Goal: Transaction & Acquisition: Download file/media

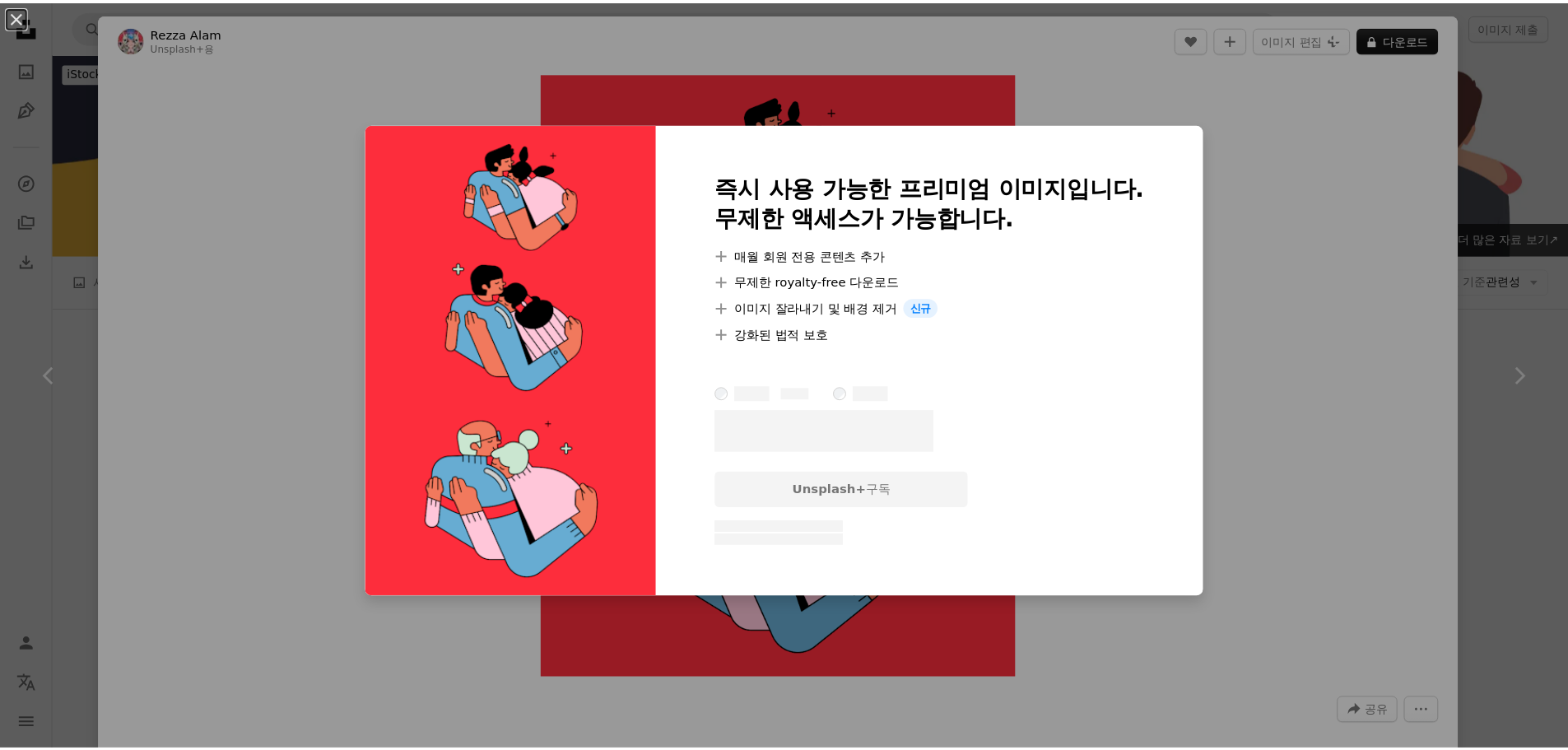
scroll to position [2469, 0]
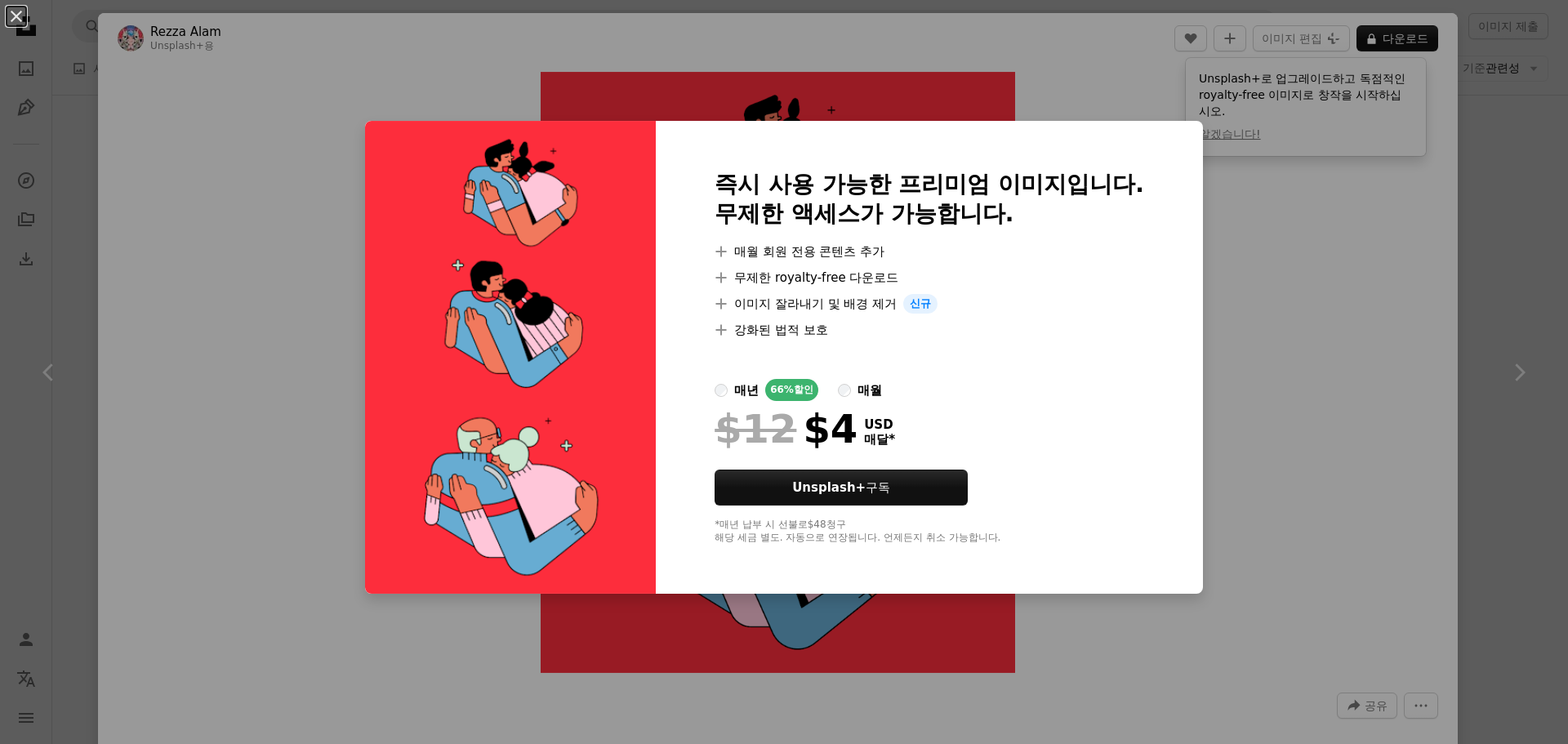
click at [1498, 299] on div "An X shape 즉시 사용 가능한 프리미엄 이미지입니다. 무제한 액세스가 가능합니다. A plus sign 매월 회원 전용 콘텐츠 추가 A…" at bounding box center [784, 372] width 1568 height 744
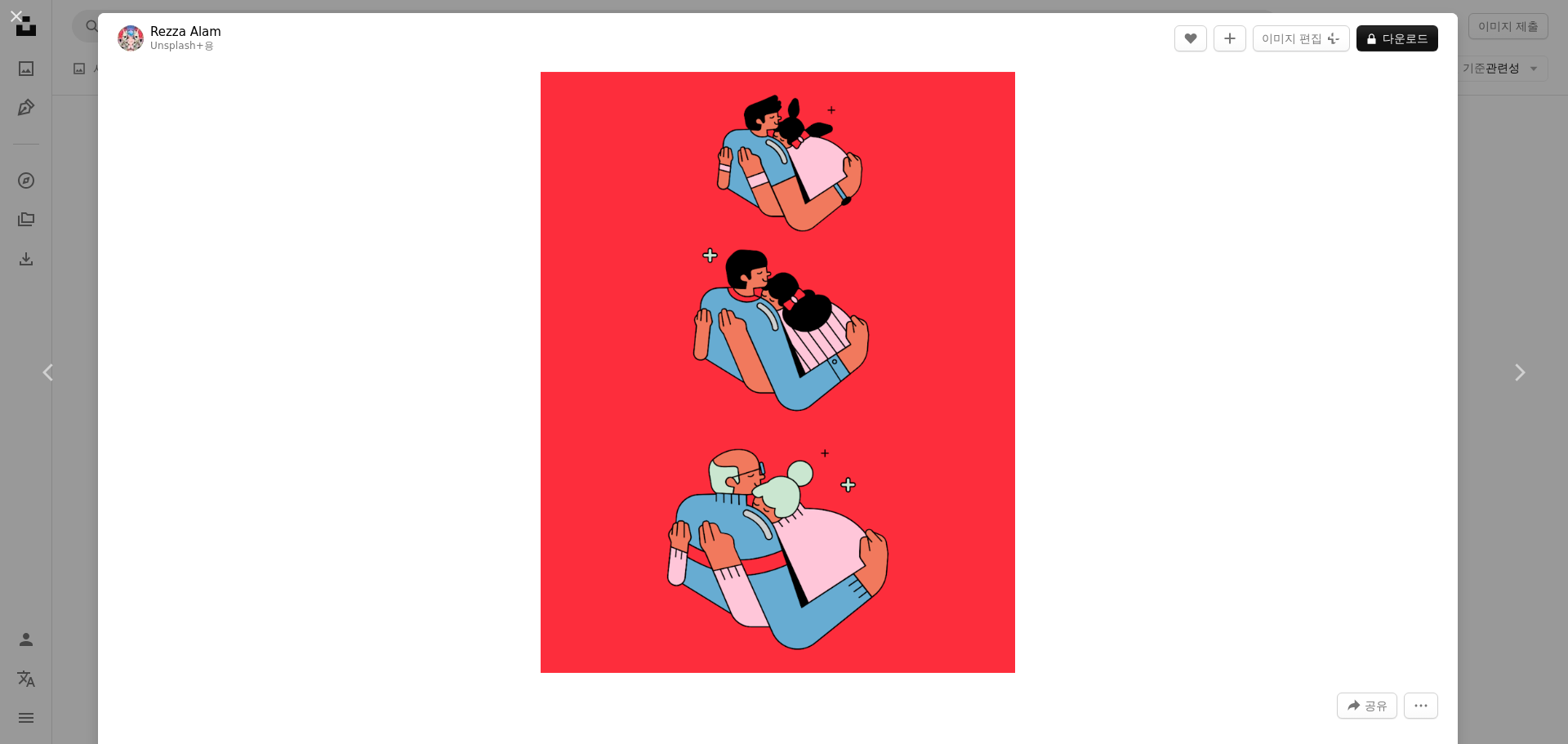
click at [1514, 181] on div "An X shape Chevron left Chevron right Rezza Alam Unsplash+ 용 A heart A plus sig…" at bounding box center [784, 372] width 1568 height 744
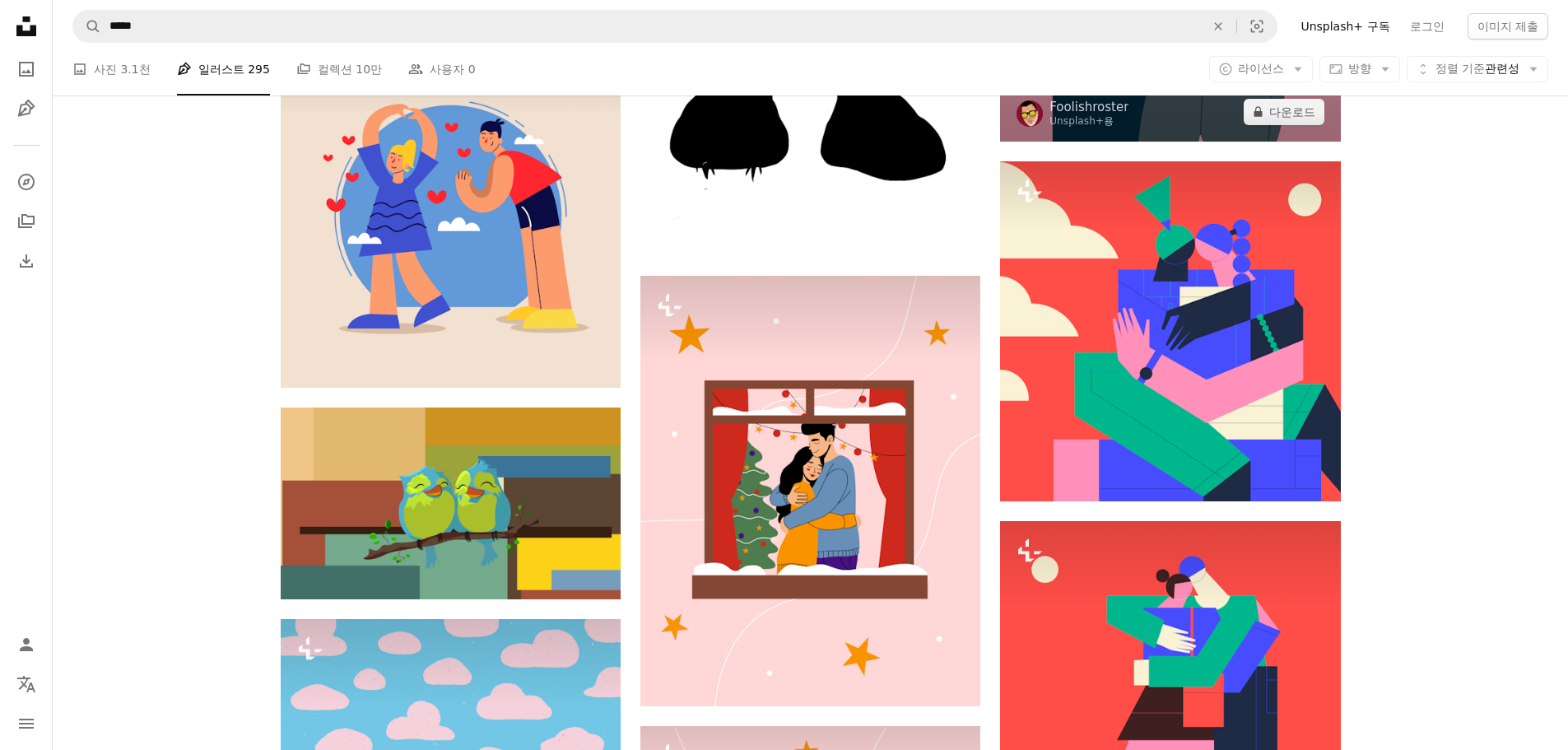
scroll to position [1564, 0]
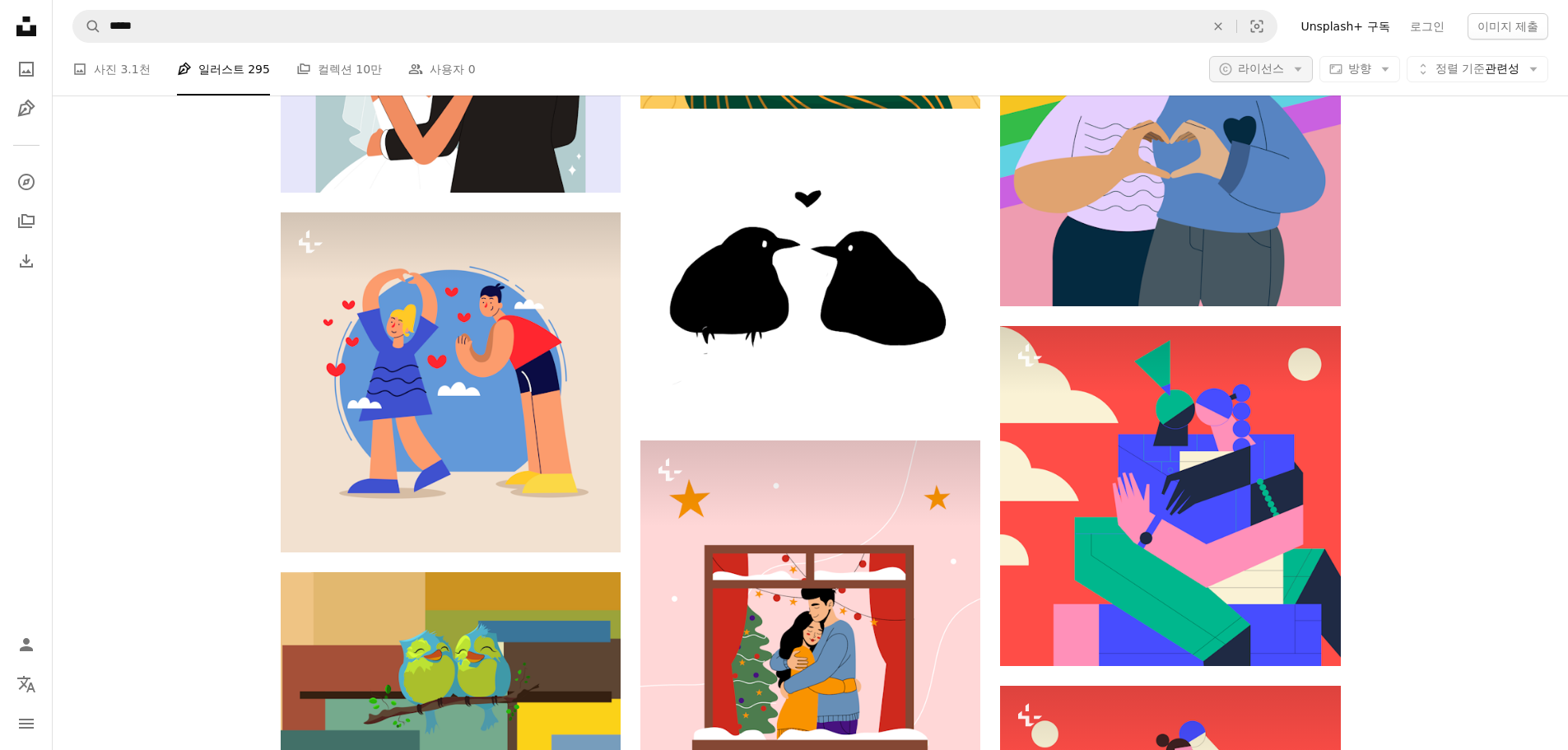
click at [1275, 67] on span "라이선스" at bounding box center [1261, 69] width 46 height 13
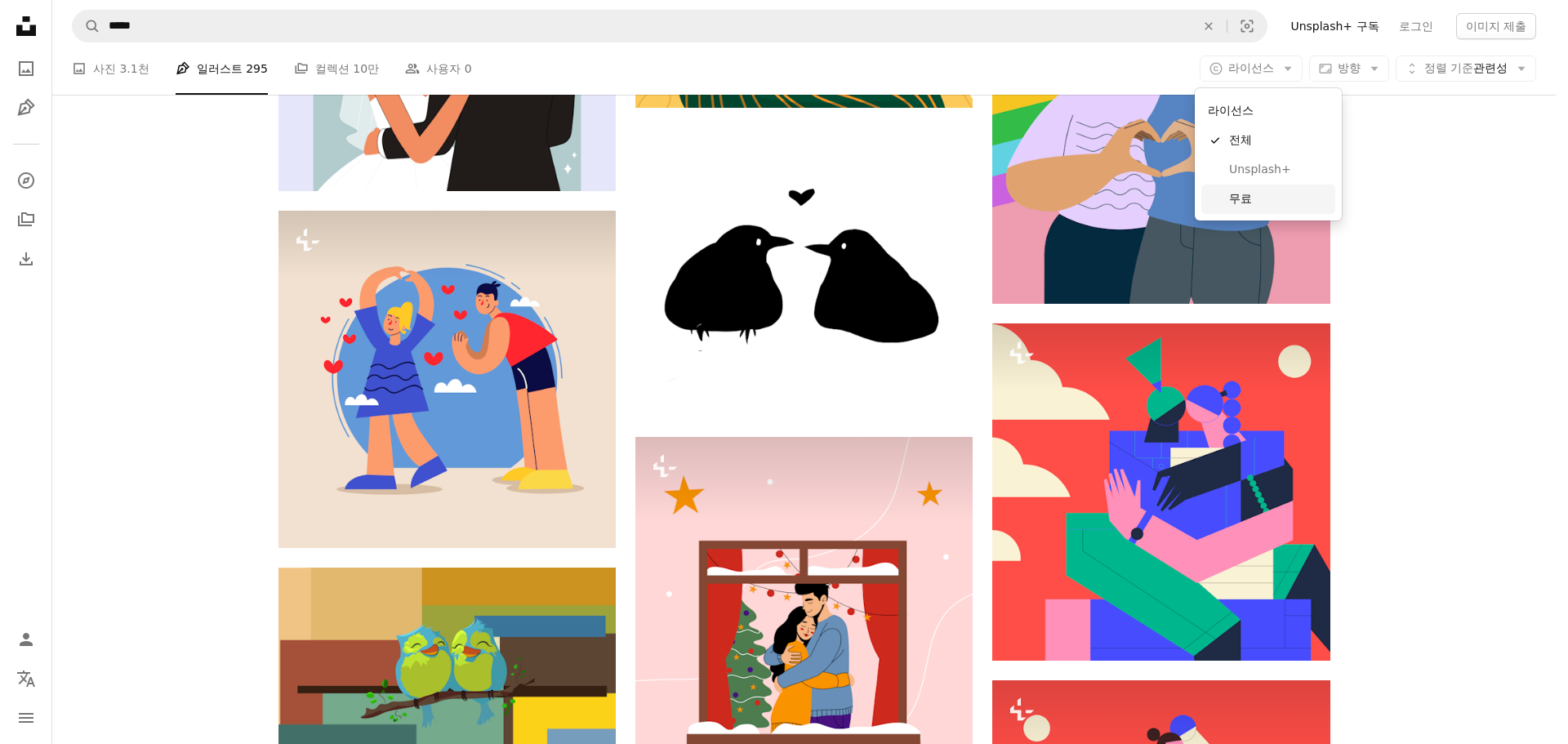
click at [1250, 202] on span "무료" at bounding box center [1278, 199] width 99 height 16
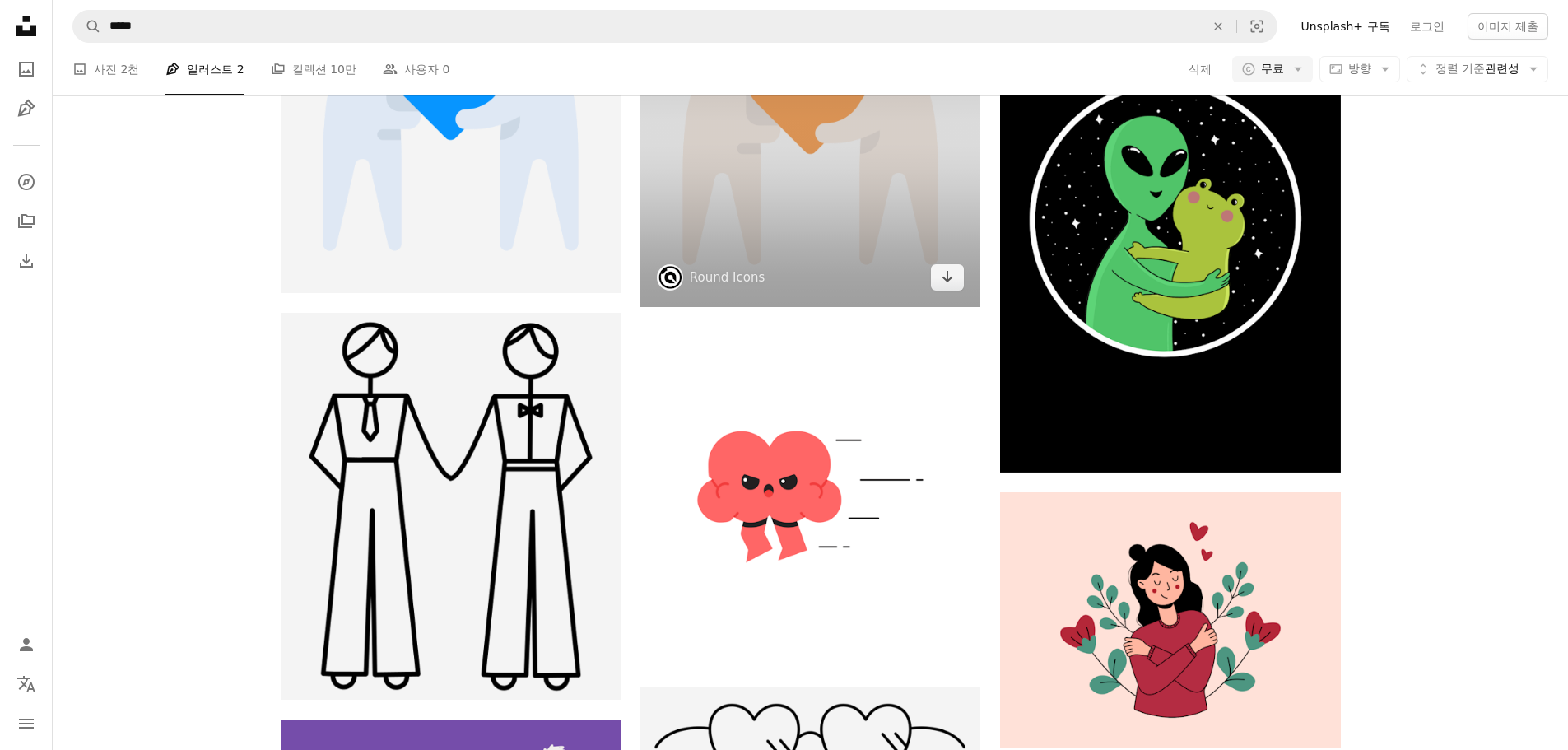
scroll to position [1317, 0]
click at [939, 291] on button "Arrow pointing down" at bounding box center [948, 278] width 33 height 27
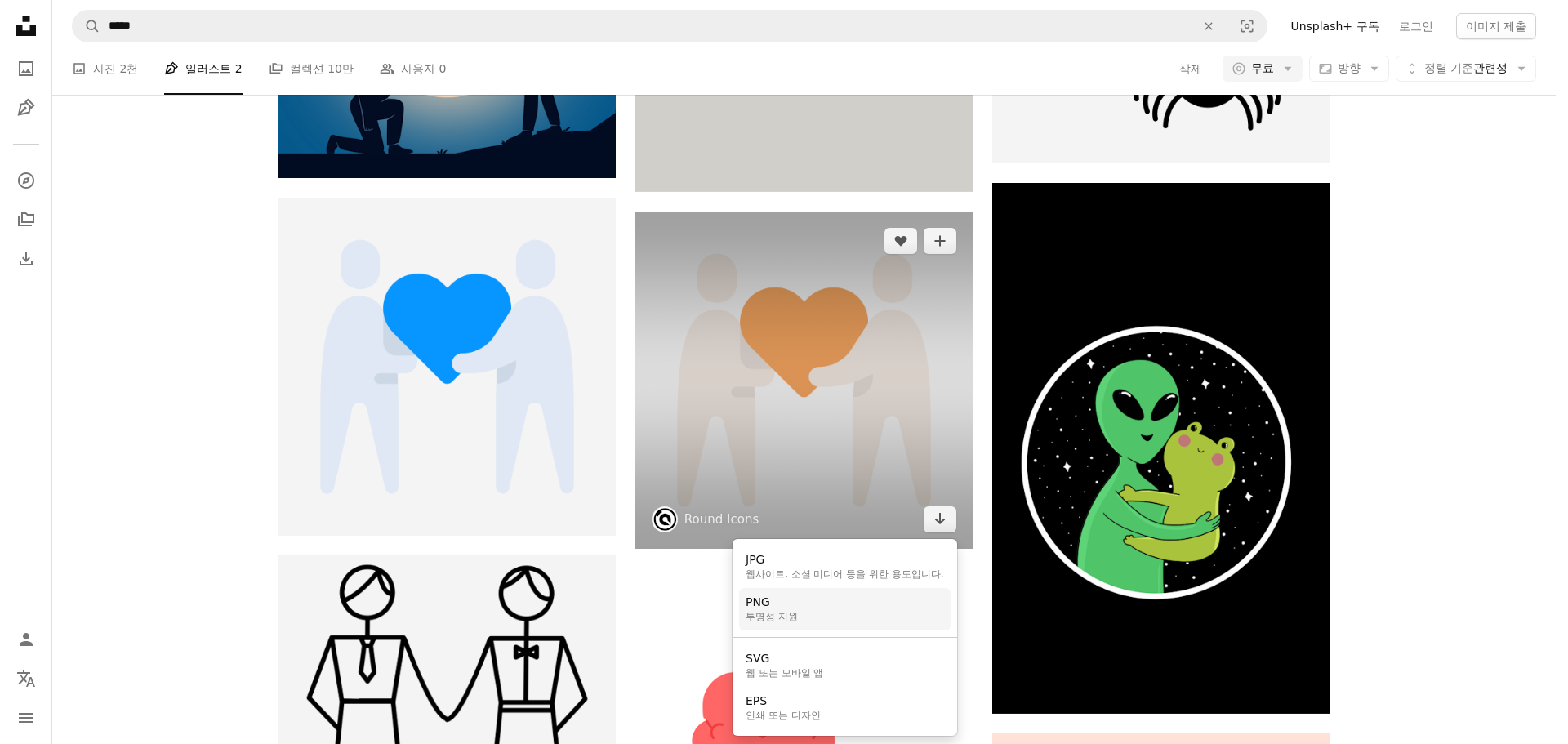
click at [864, 611] on link "PNG 투명성 지원" at bounding box center [845, 609] width 211 height 43
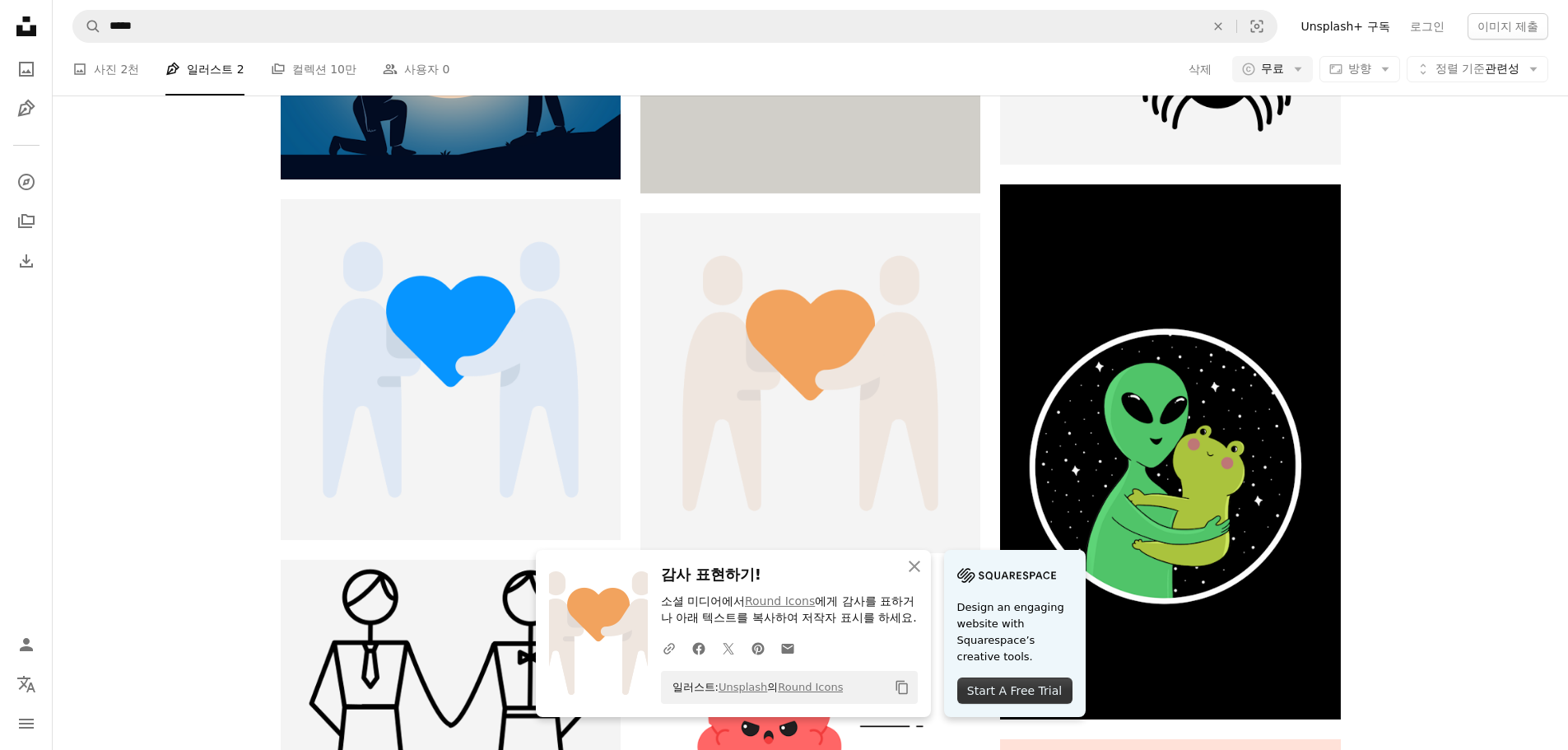
scroll to position [1482, 0]
click at [917, 556] on icon "An X shape" at bounding box center [914, 566] width 20 height 20
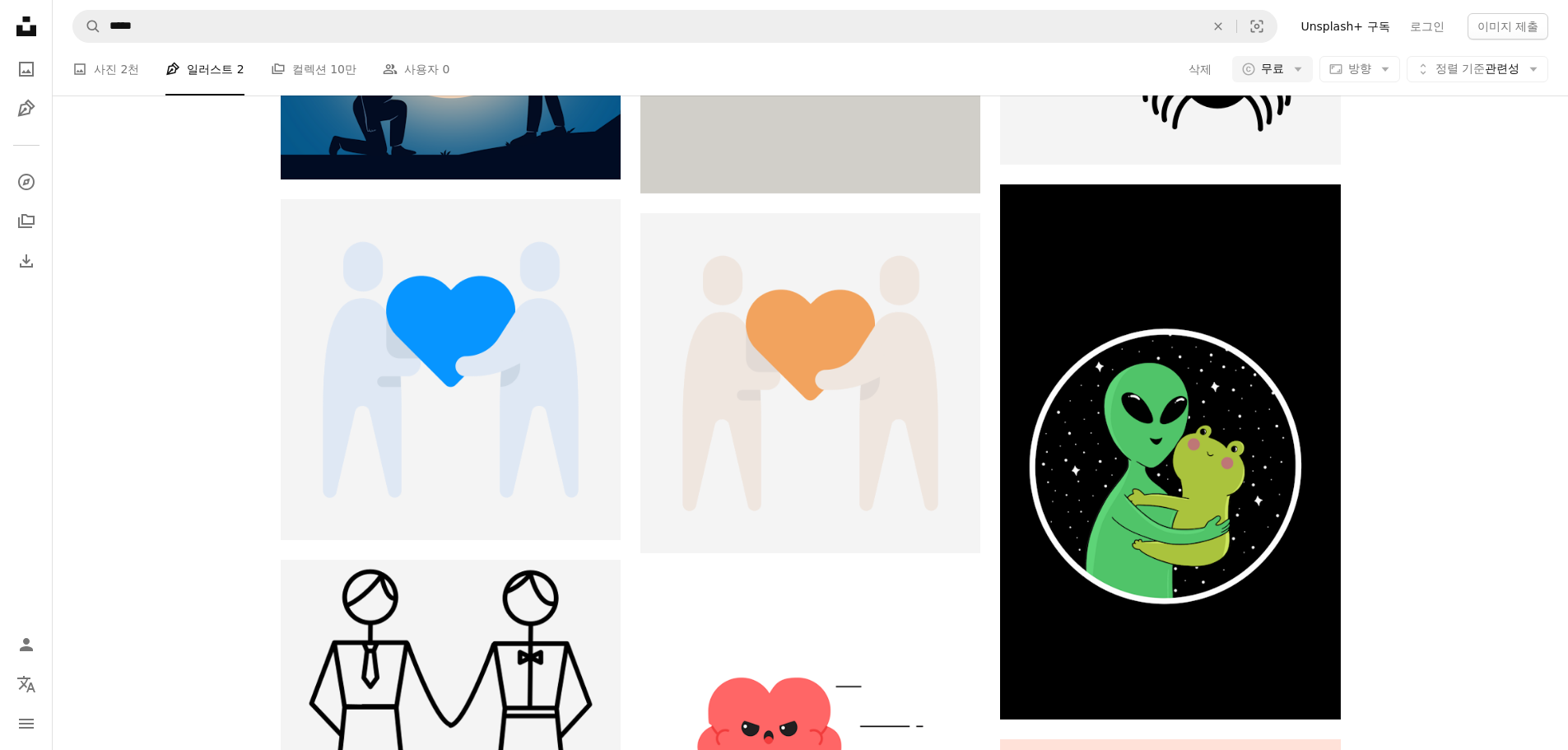
scroll to position [988, 0]
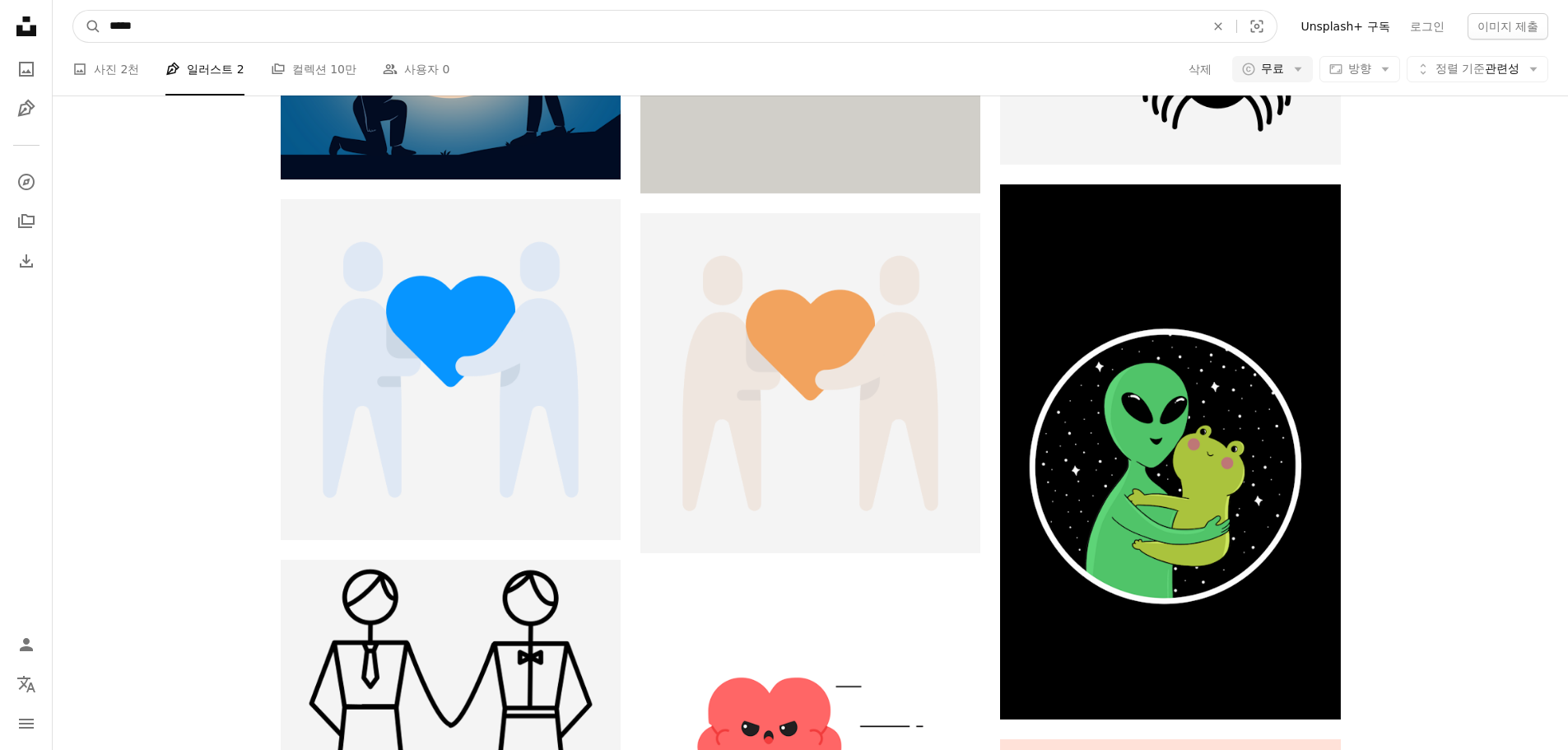
drag, startPoint x: 140, startPoint y: 22, endPoint x: -63, endPoint y: 27, distance: 203.1
type input "**"
click button "A magnifying glass" at bounding box center [87, 26] width 28 height 31
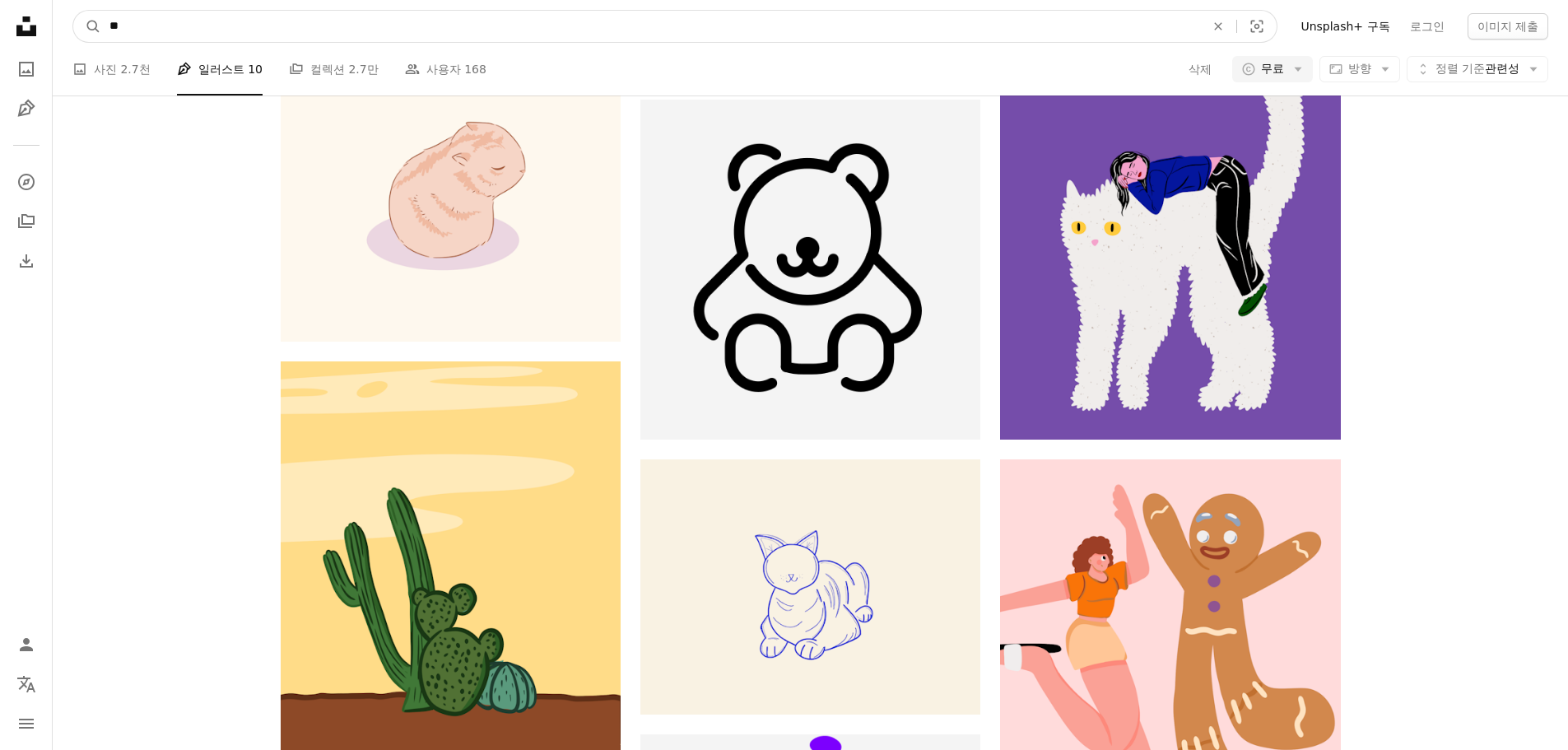
drag, startPoint x: 180, startPoint y: 33, endPoint x: 14, endPoint y: 35, distance: 166.0
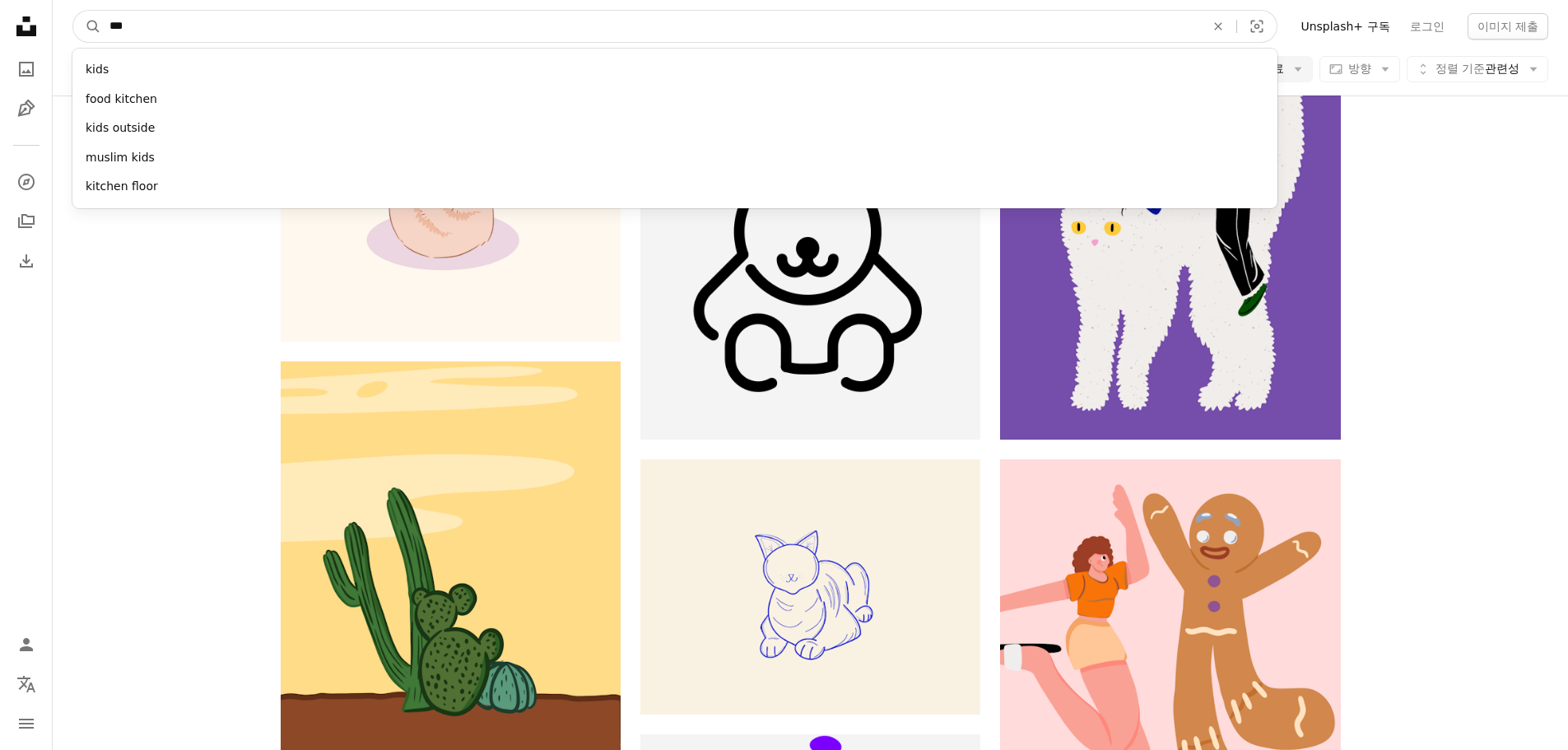
type input "****"
click button "A magnifying glass" at bounding box center [87, 26] width 28 height 31
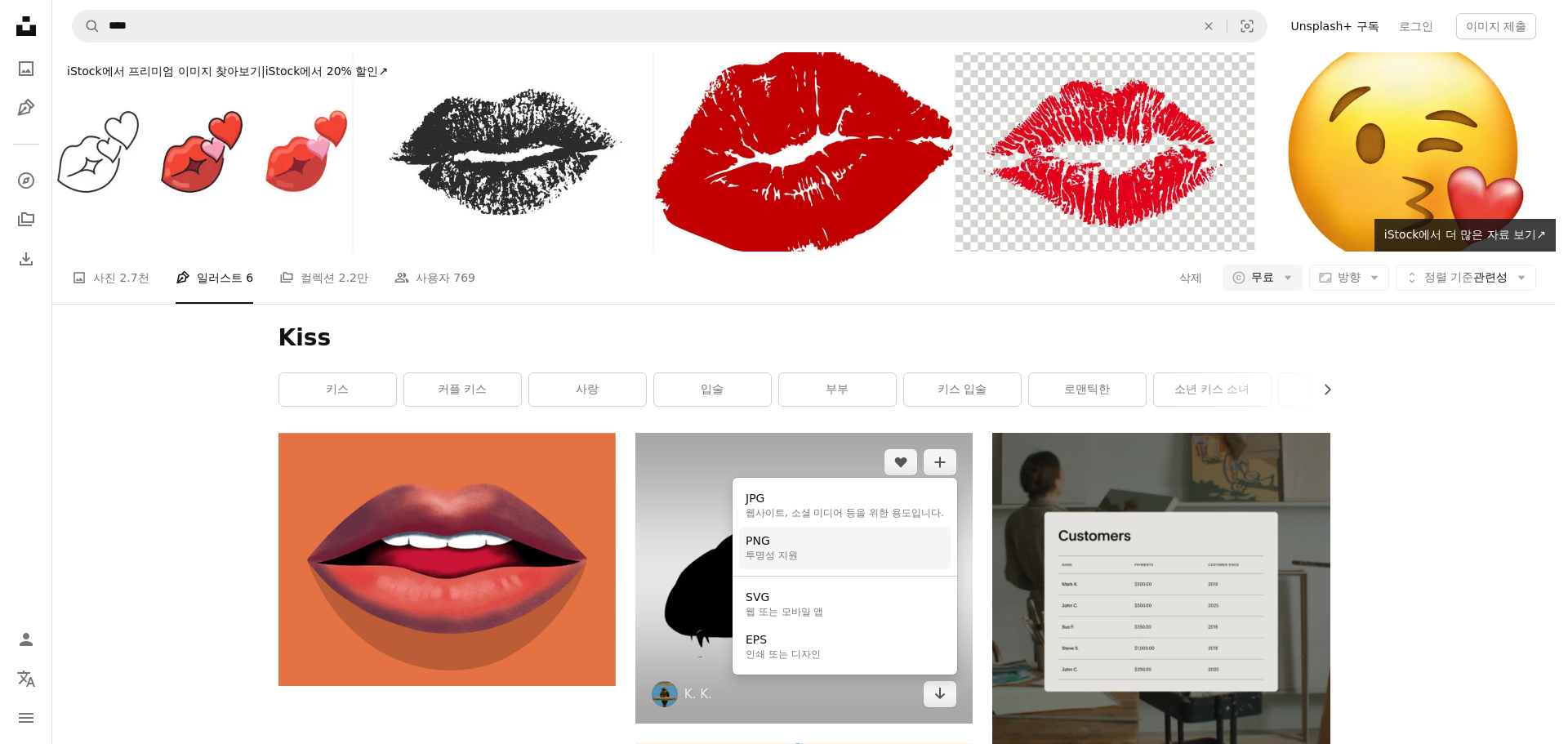
click at [846, 532] on link "PNG 투명성 지원" at bounding box center [845, 547] width 211 height 43
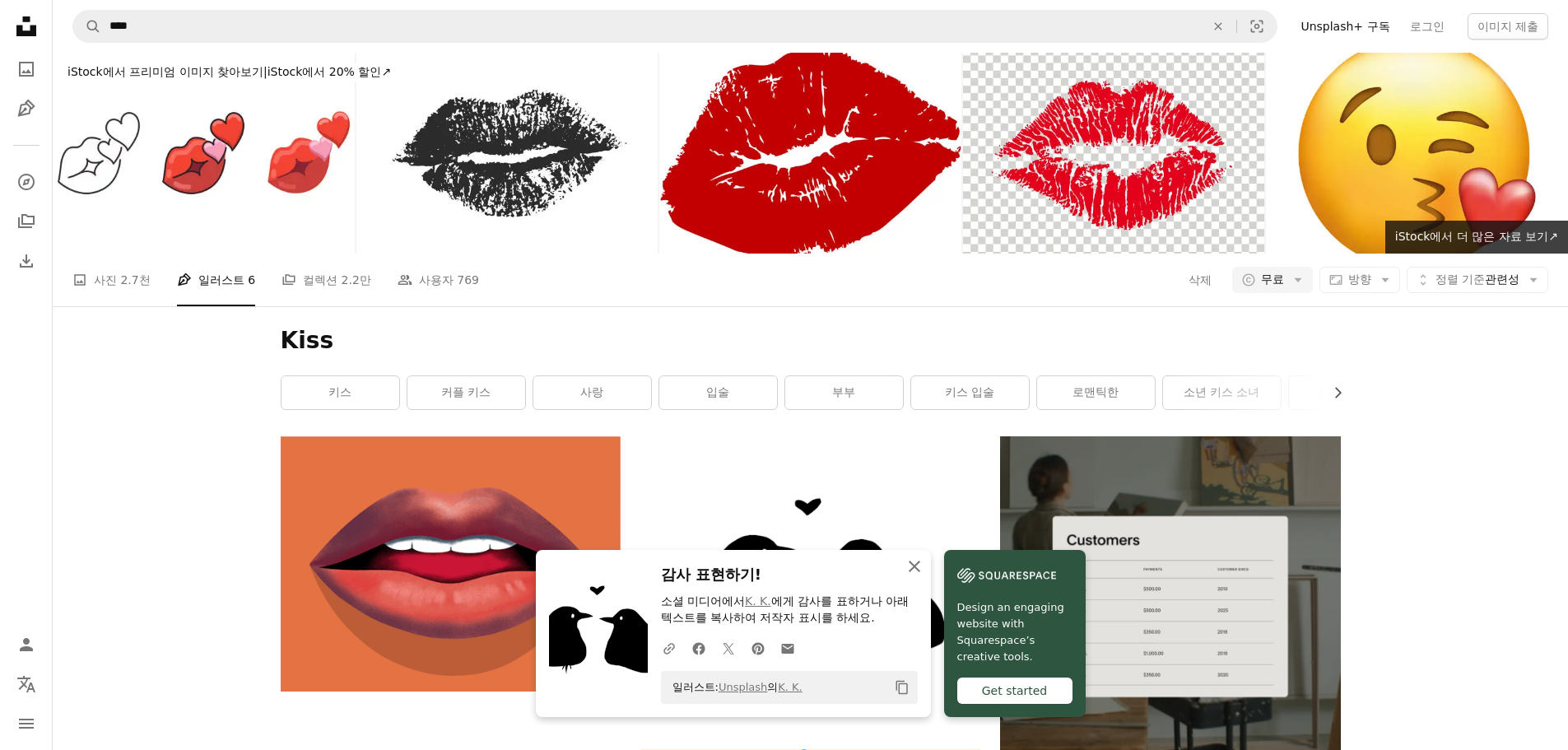
click at [911, 567] on icon "An X shape" at bounding box center [914, 566] width 20 height 20
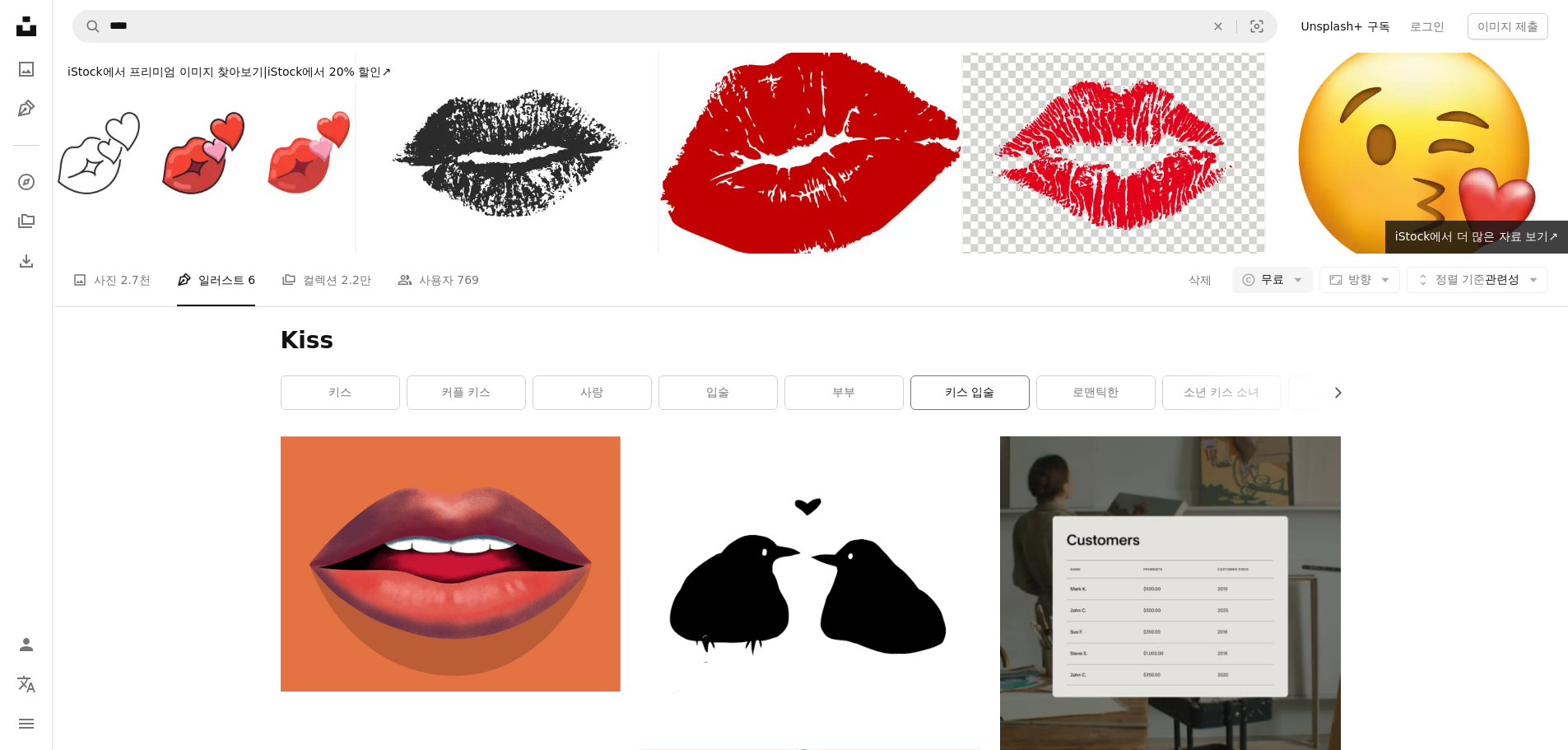
click at [961, 381] on link "키스 입술" at bounding box center [970, 392] width 117 height 33
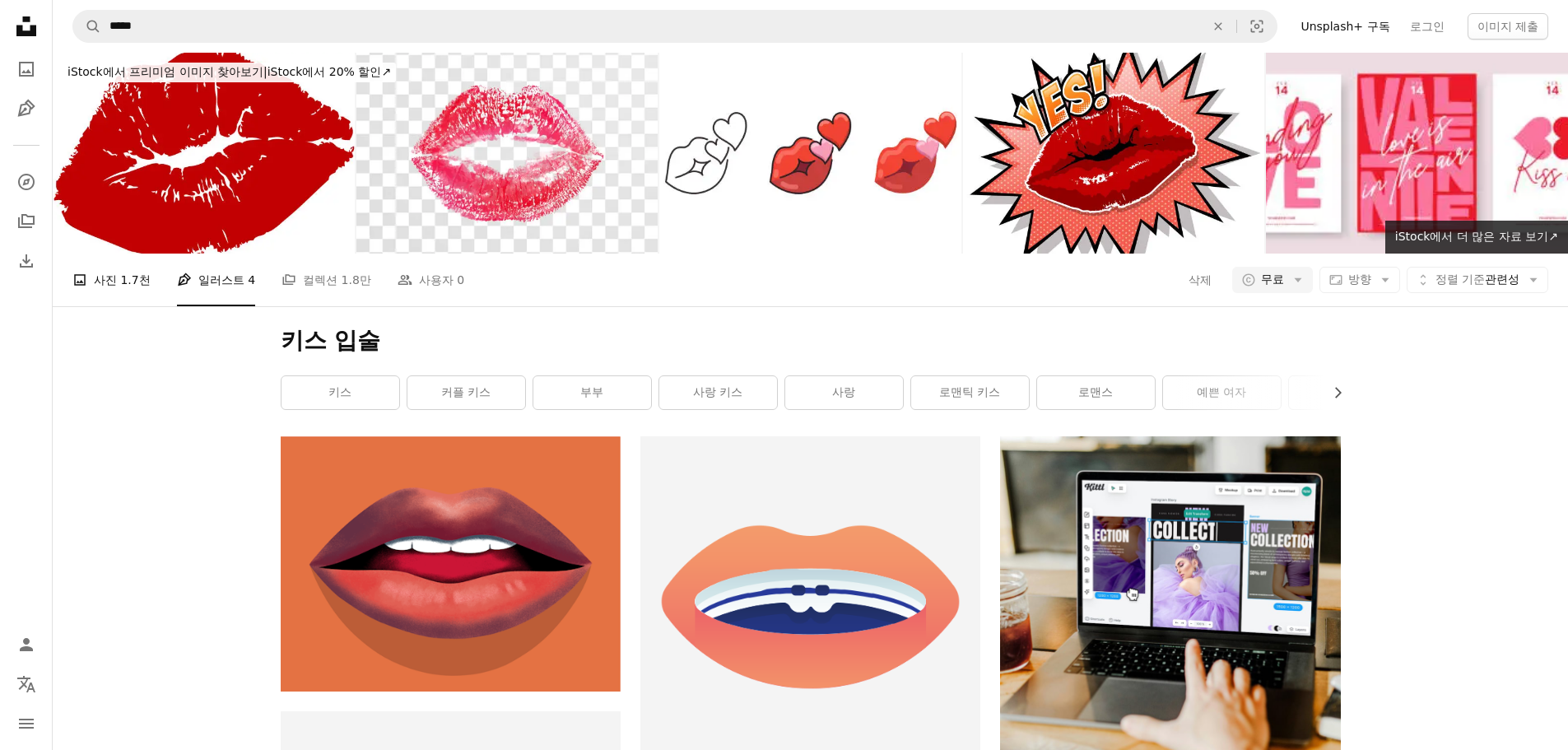
click at [123, 296] on link "A photo 사진 1.7천" at bounding box center [112, 280] width 78 height 52
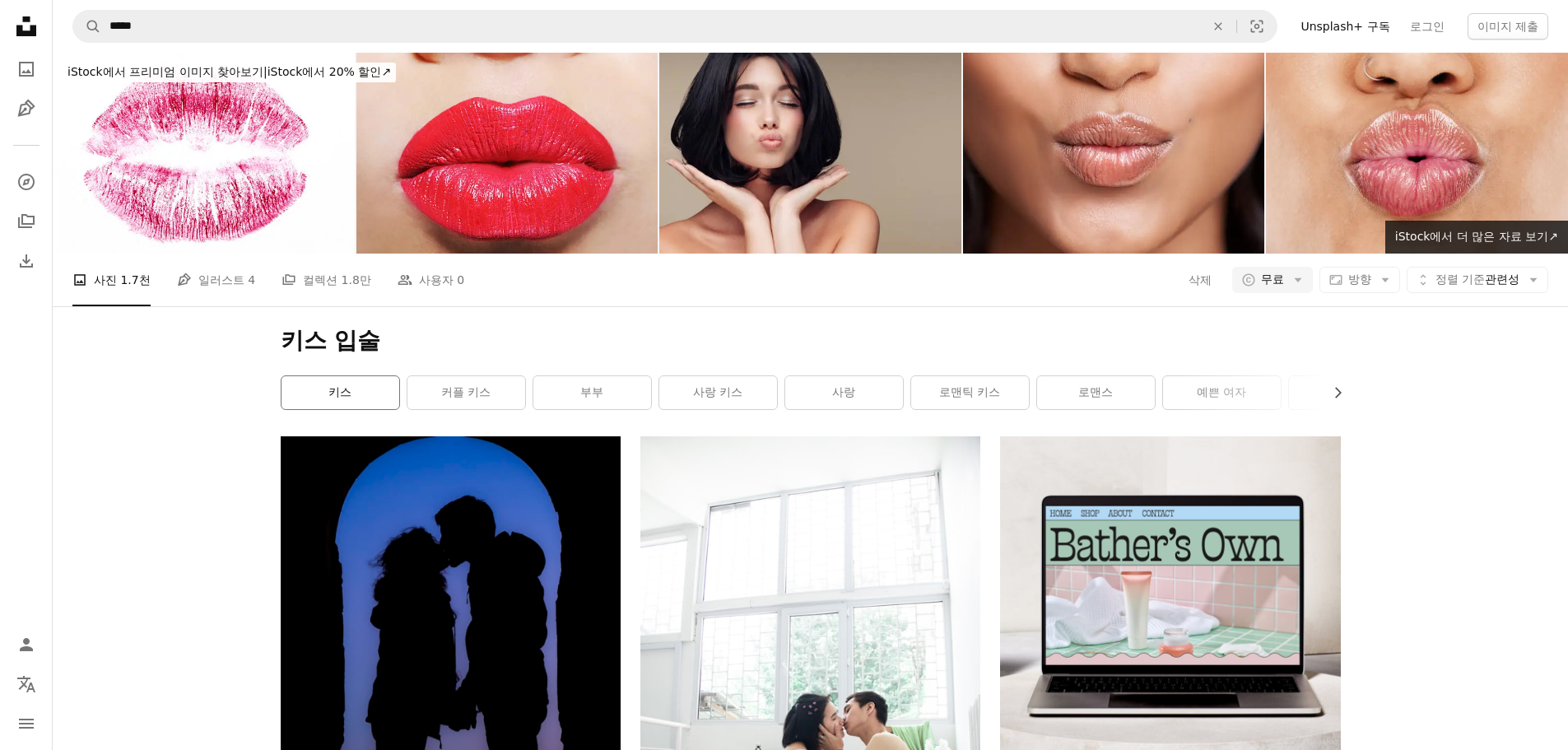
click at [350, 394] on link "키스" at bounding box center [340, 392] width 117 height 33
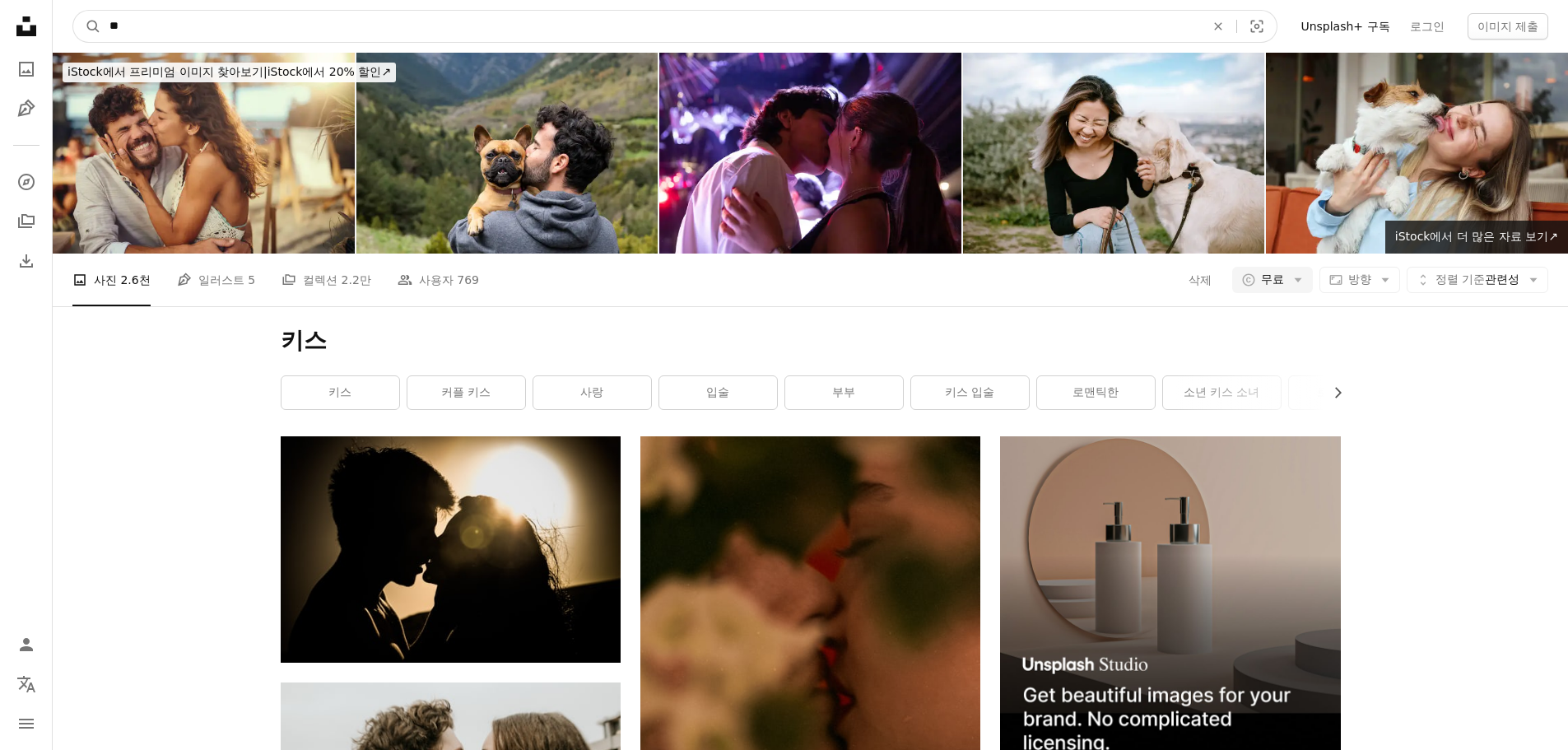
drag, startPoint x: 161, startPoint y: 21, endPoint x: 17, endPoint y: 21, distance: 144.0
type input "*"
type input "**"
click button "A magnifying glass" at bounding box center [87, 26] width 28 height 31
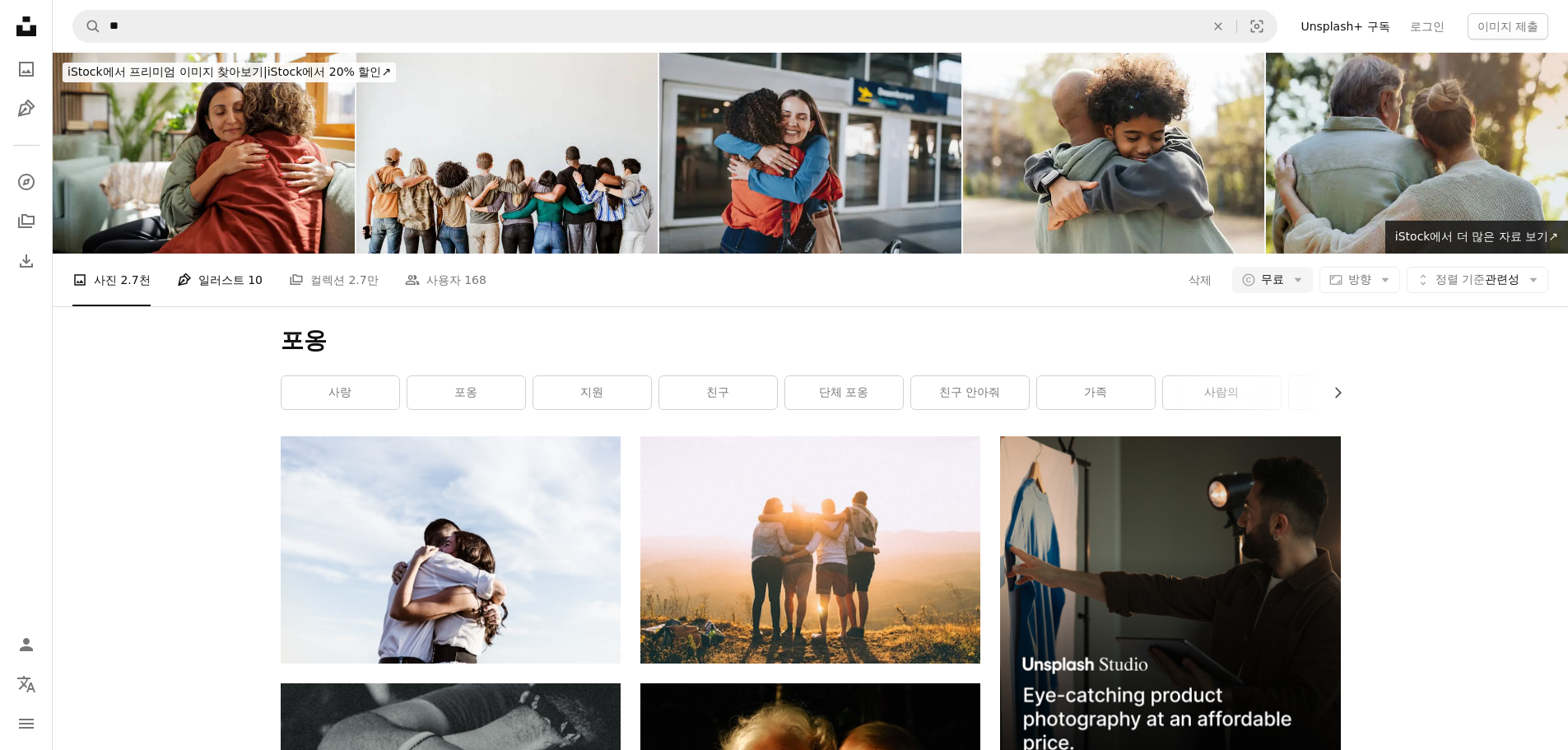
click at [219, 279] on link "Pen Tool 일러스트 10" at bounding box center [220, 280] width 86 height 52
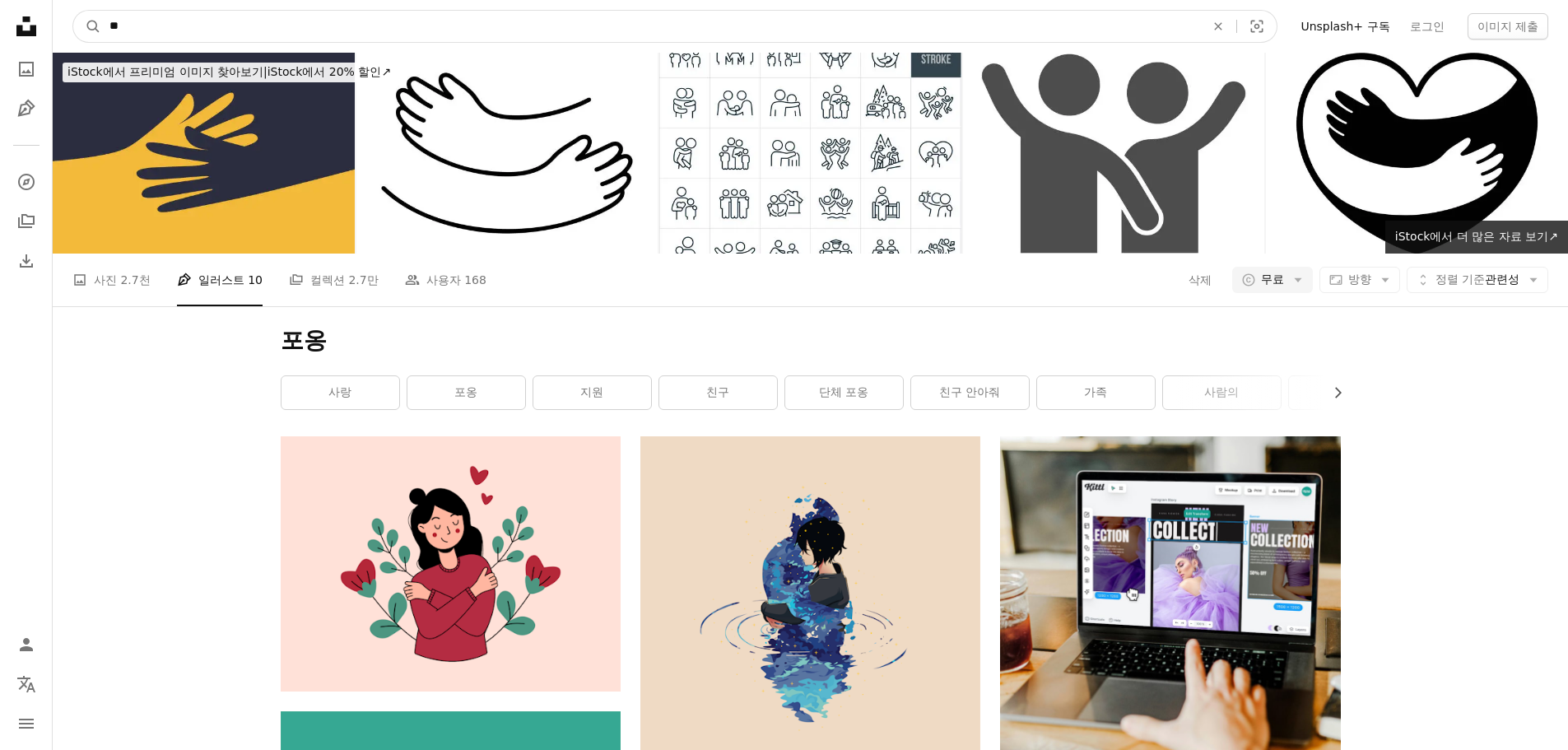
drag, startPoint x: 149, startPoint y: 25, endPoint x: -5, endPoint y: 31, distance: 154.1
type input "****"
click button "A magnifying glass" at bounding box center [87, 26] width 28 height 31
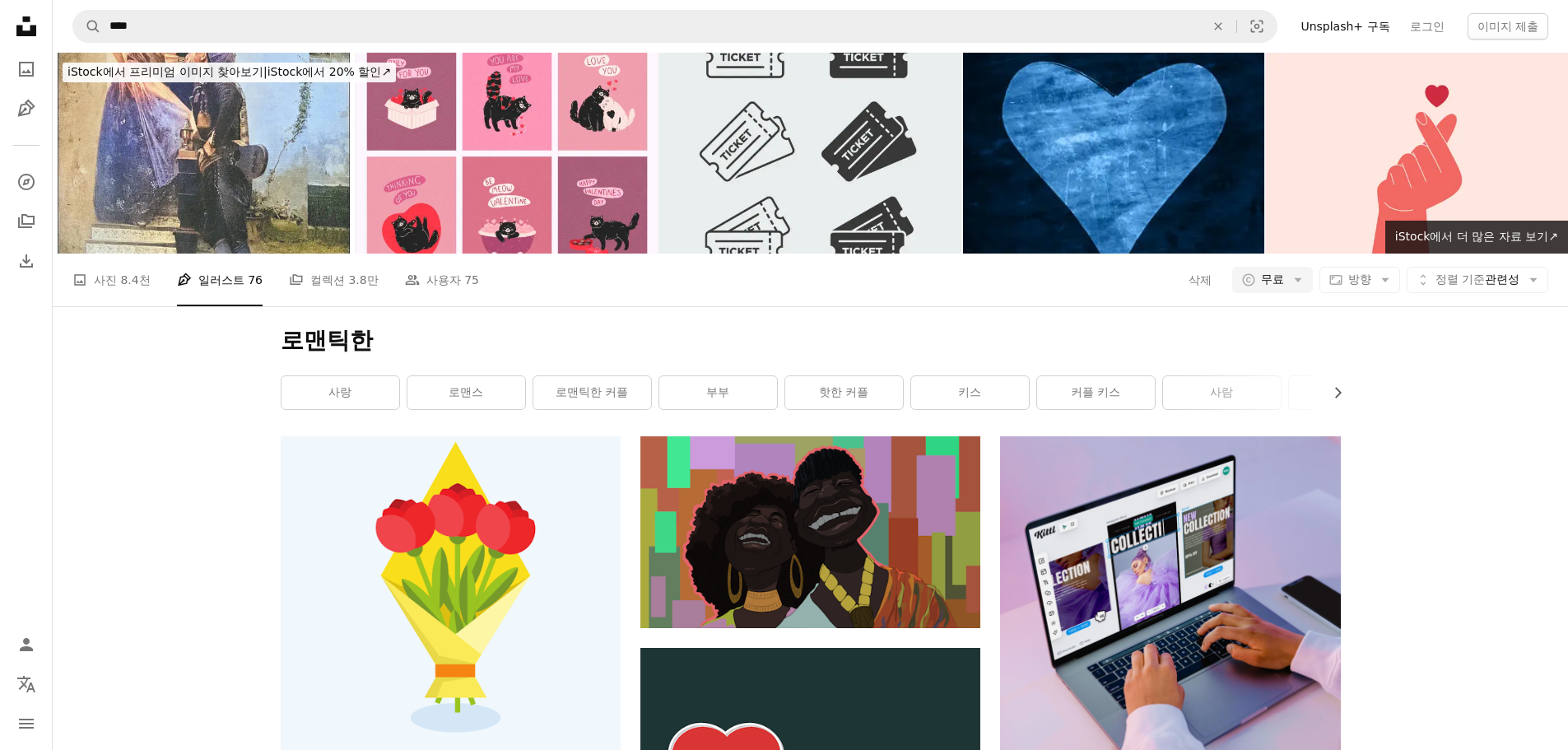
scroll to position [2881, 0]
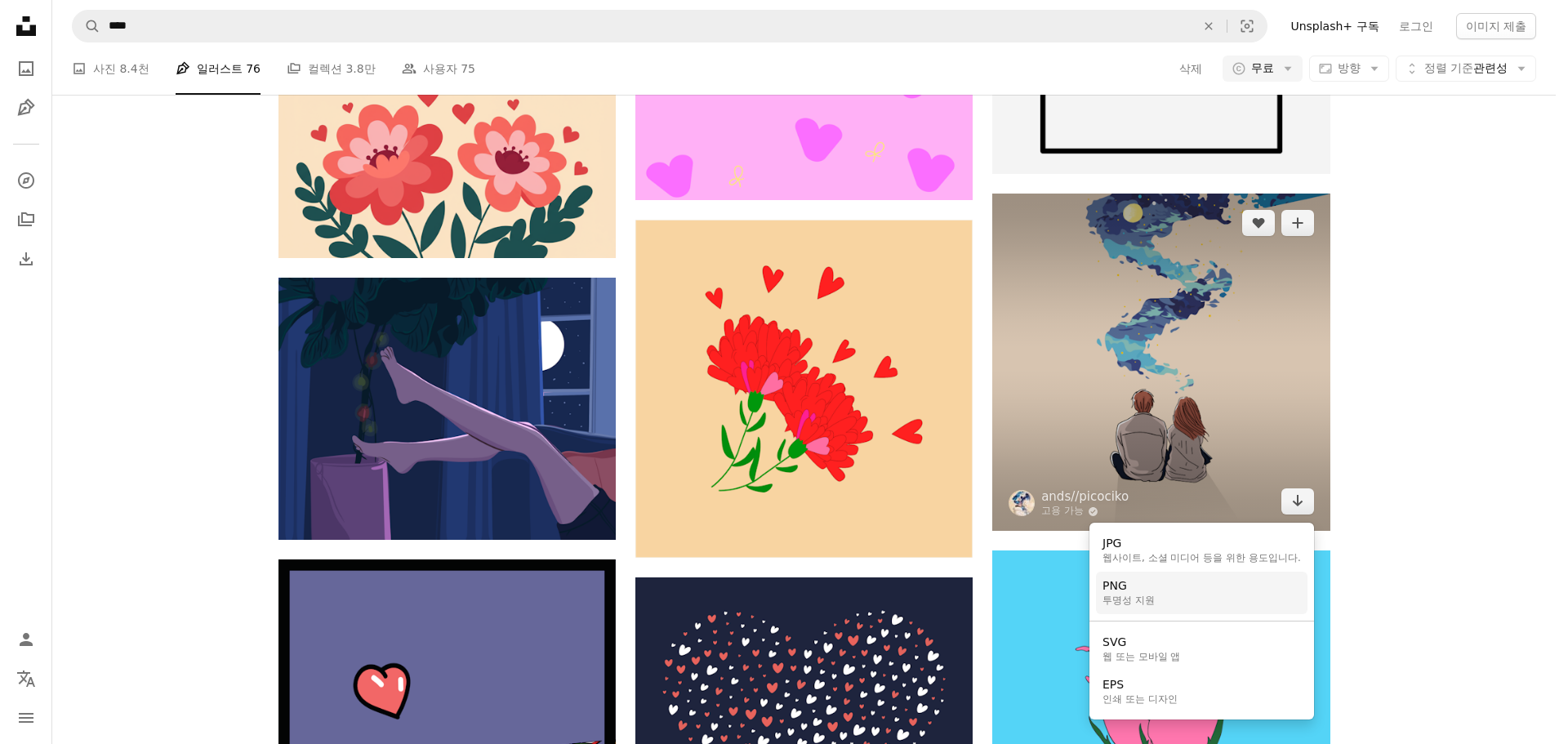
click at [1175, 592] on link "PNG 투명성 지원" at bounding box center [1202, 593] width 211 height 43
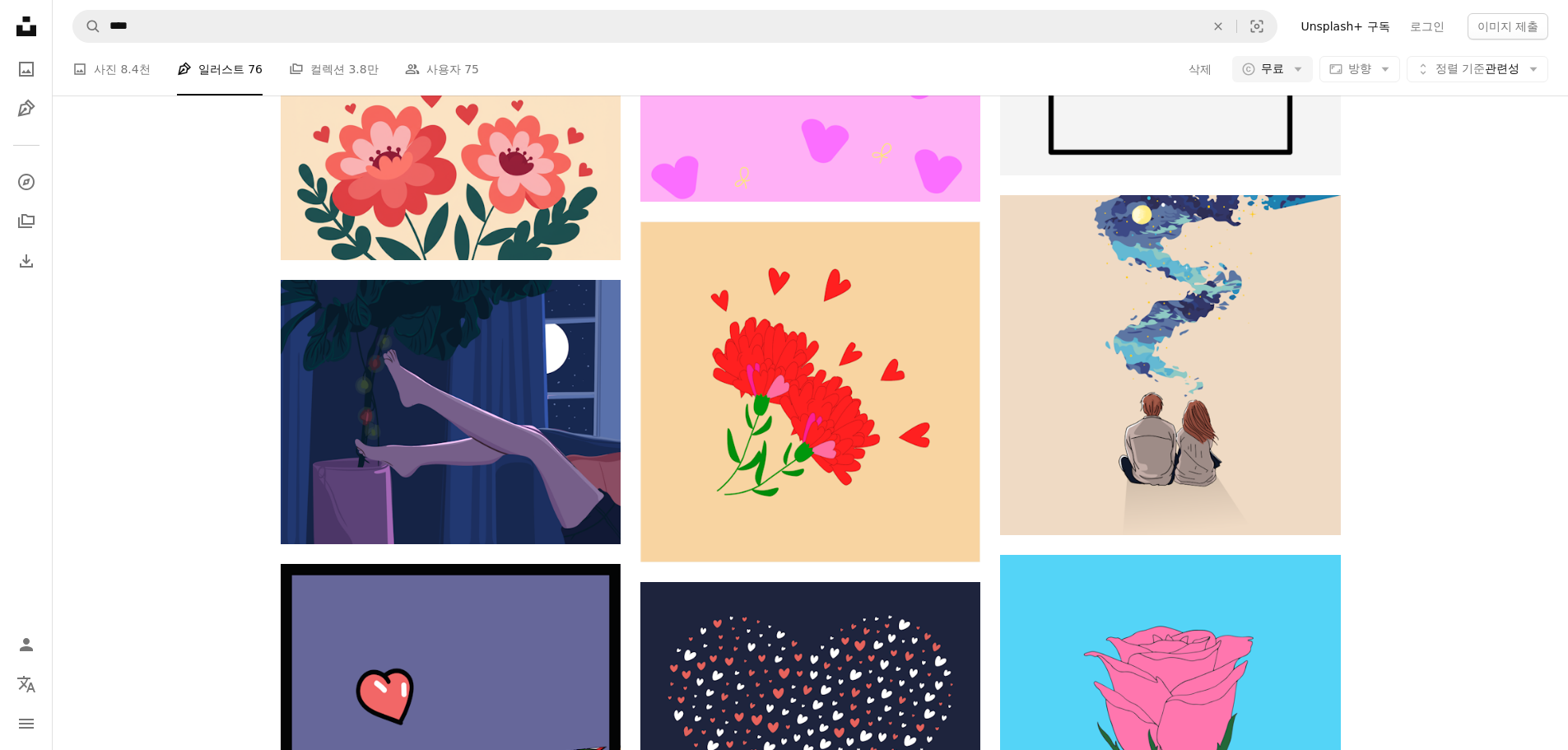
scroll to position [11442, 0]
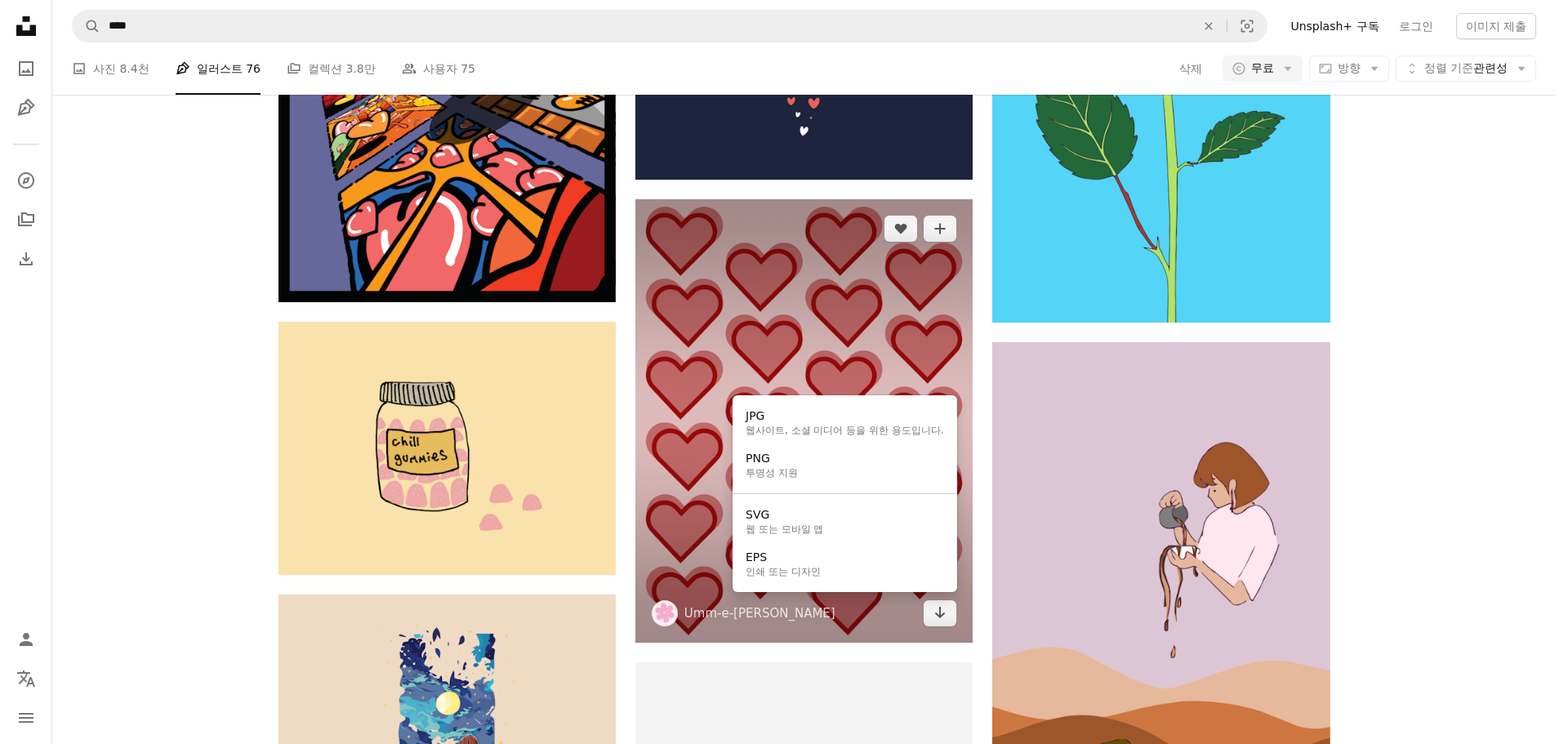
click at [885, 480] on link "PNG 투명성 지원" at bounding box center [845, 465] width 211 height 43
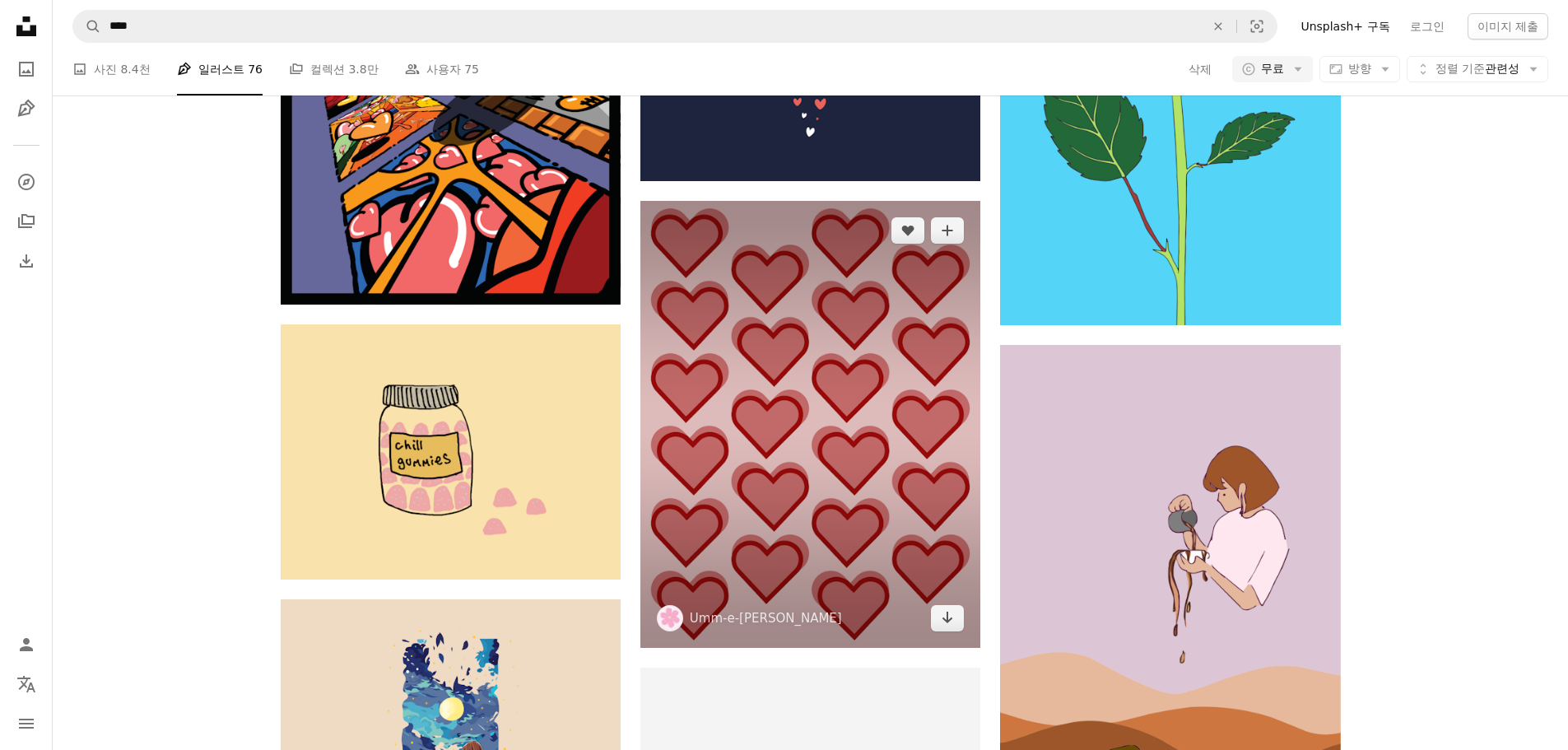
scroll to position [0, 0]
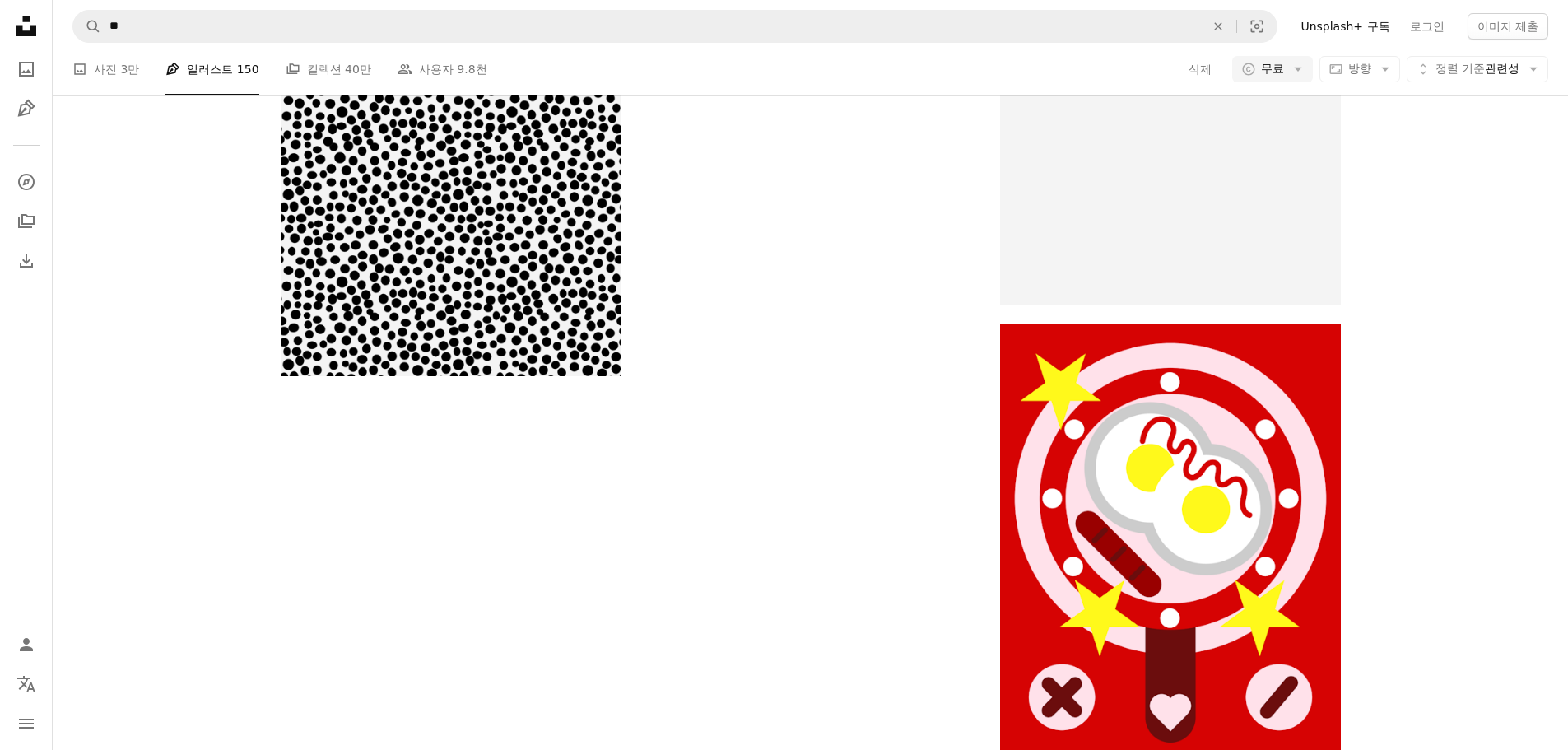
scroll to position [1400, 0]
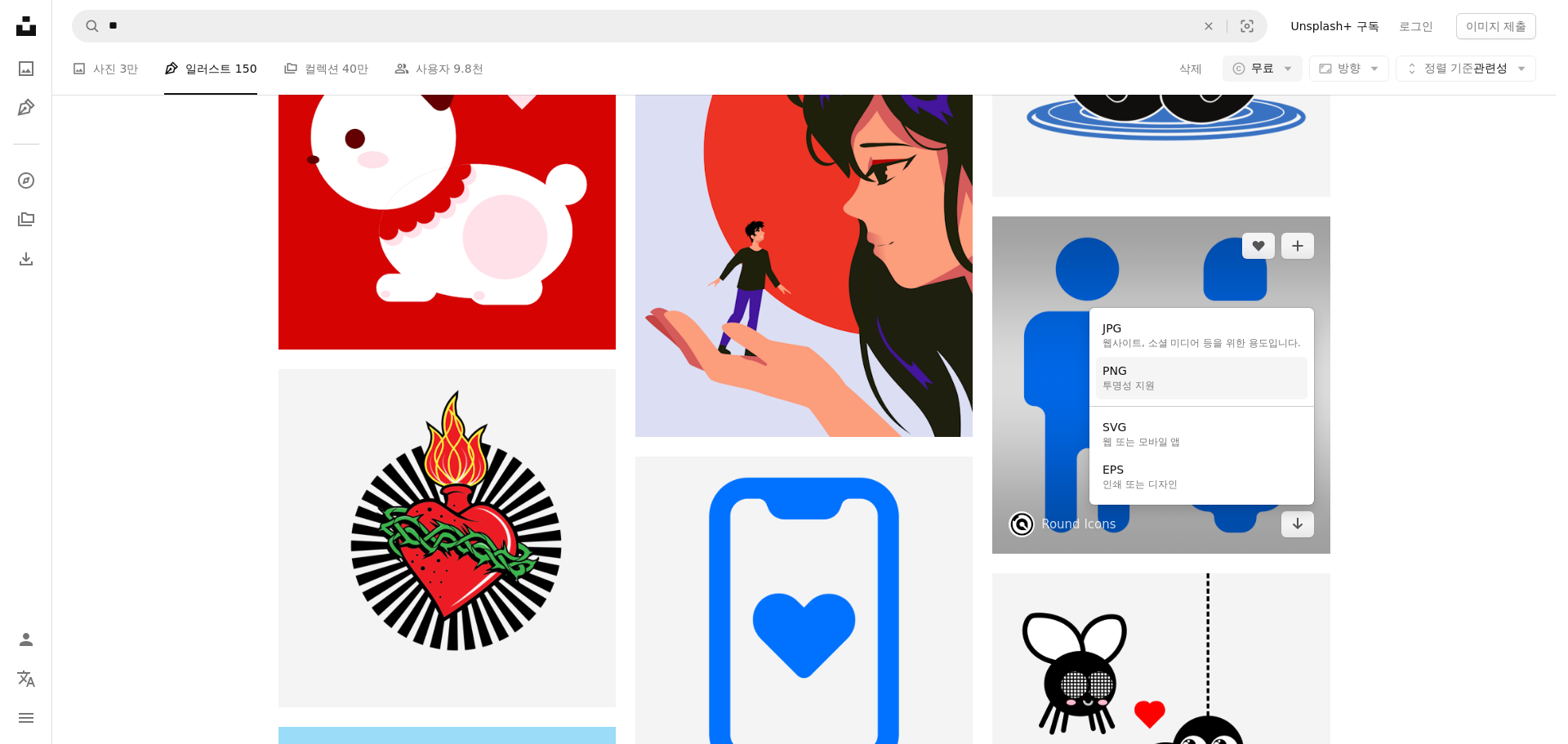
click at [1203, 381] on link "PNG 투명성 지원" at bounding box center [1202, 378] width 211 height 43
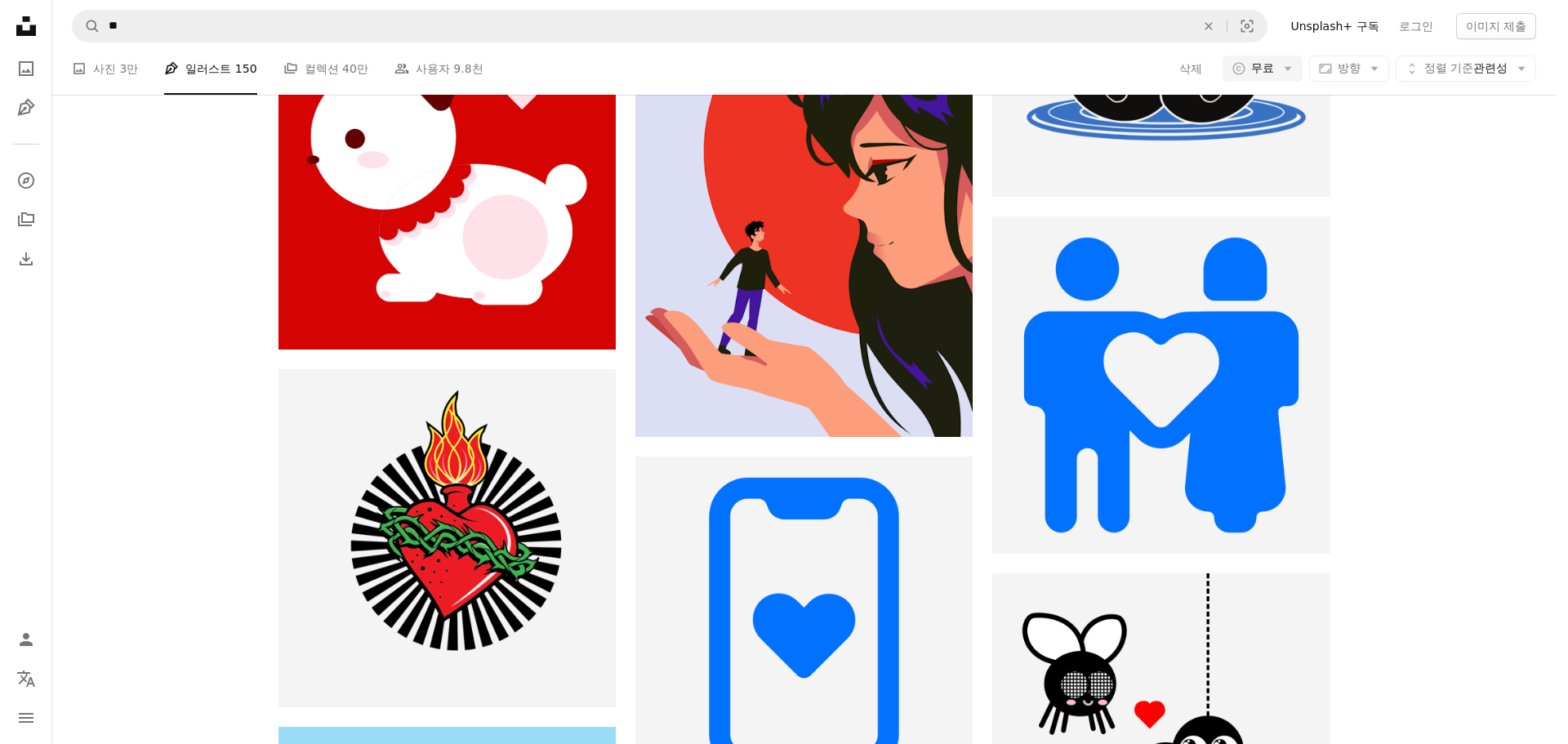
scroll to position [4654, 0]
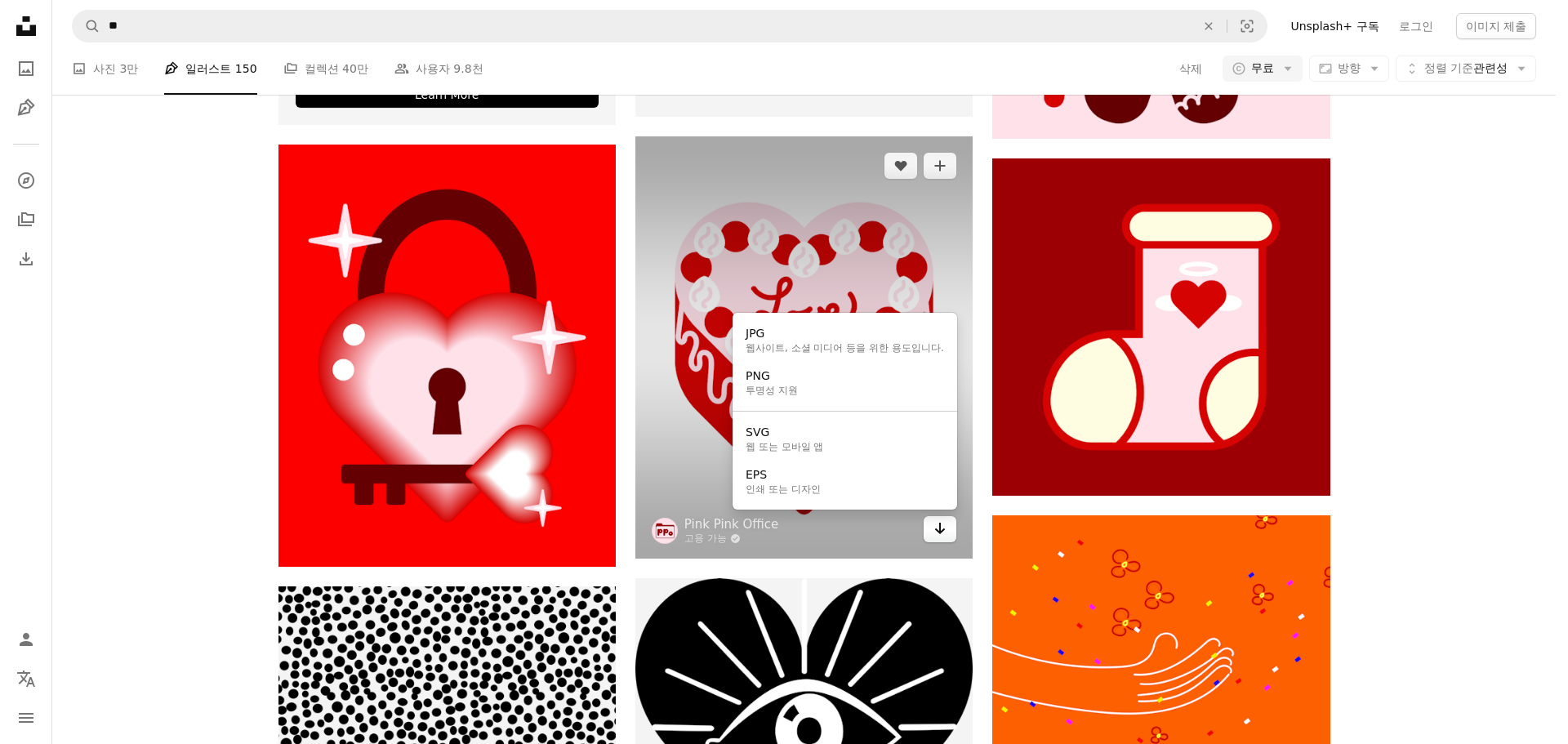
click at [935, 527] on icon "Arrow pointing down" at bounding box center [940, 528] width 13 height 20
click at [879, 387] on link "PNG 투명성 지원" at bounding box center [845, 382] width 211 height 43
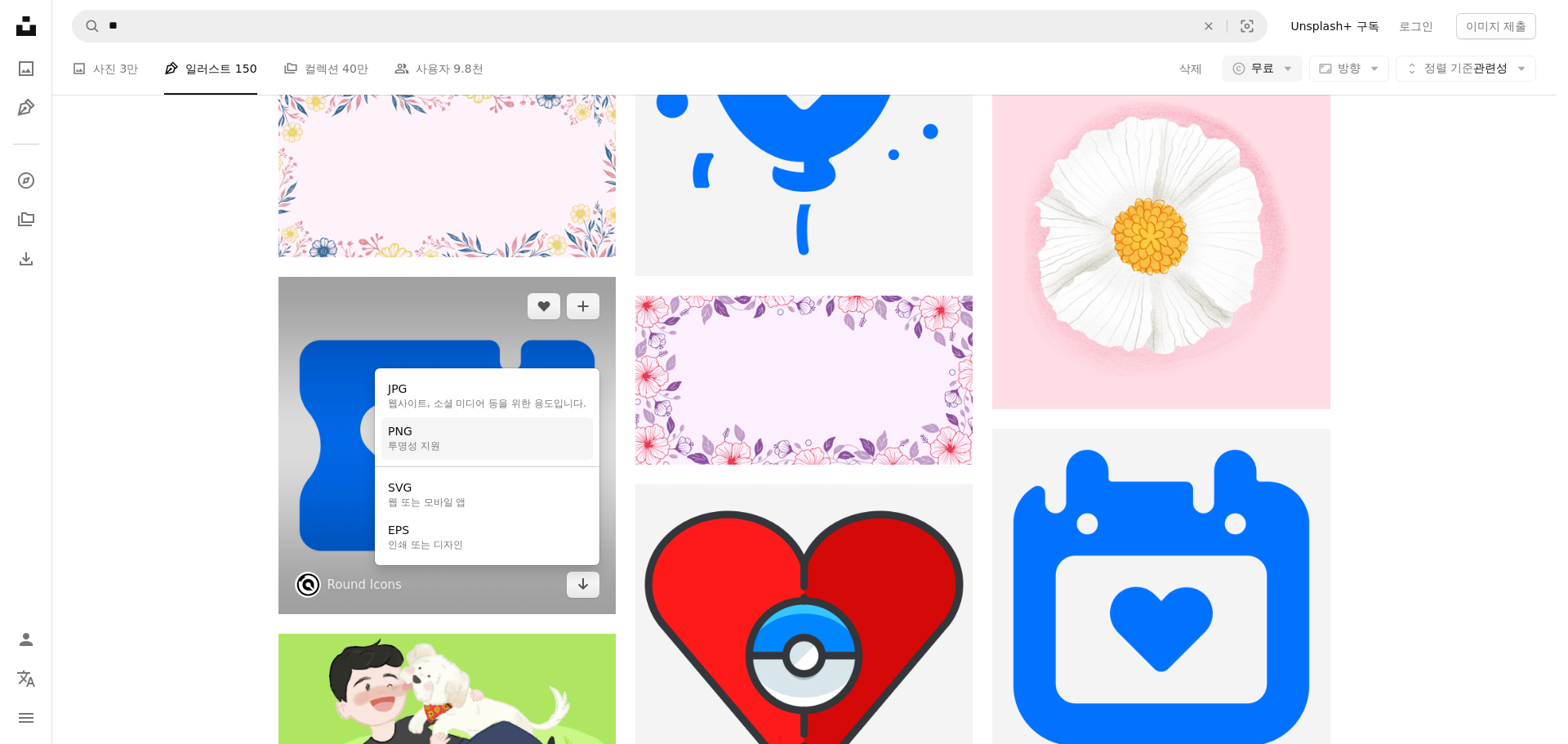
click at [476, 448] on link "PNG 투명성 지원" at bounding box center [487, 438] width 211 height 43
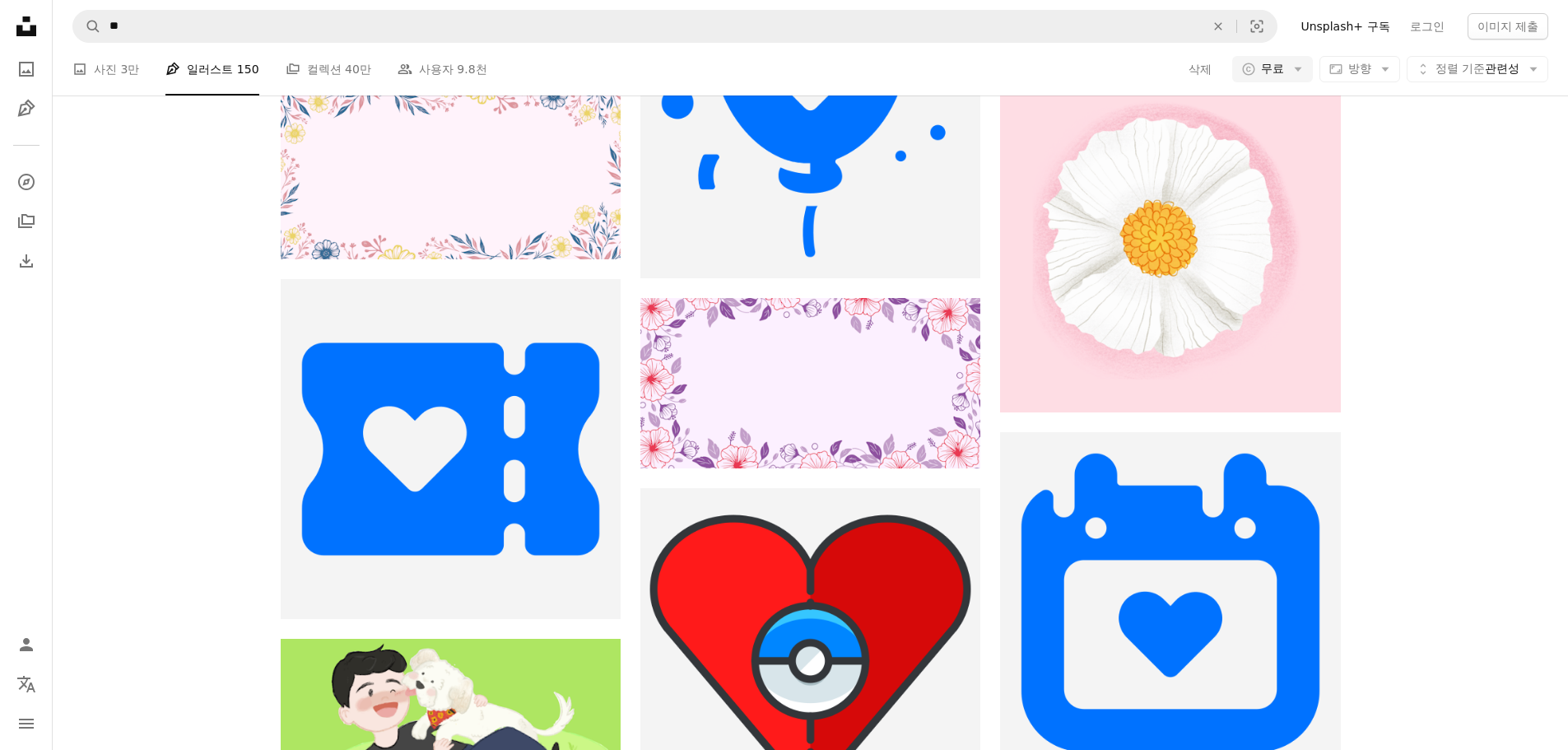
click at [115, 73] on link "A photo 사진 3만" at bounding box center [106, 69] width 67 height 52
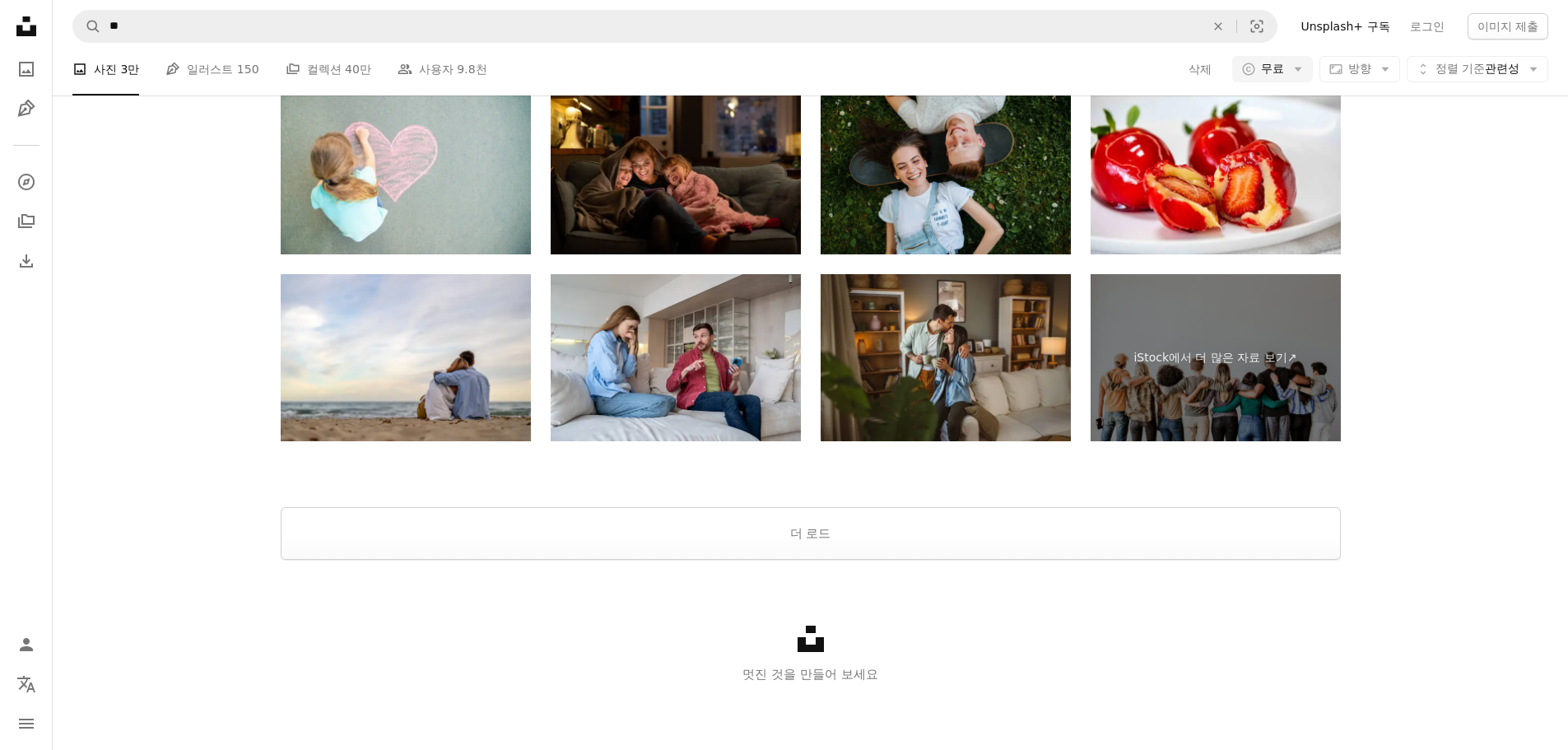
scroll to position [658, 0]
click at [833, 549] on button "더 로드" at bounding box center [810, 532] width 1060 height 52
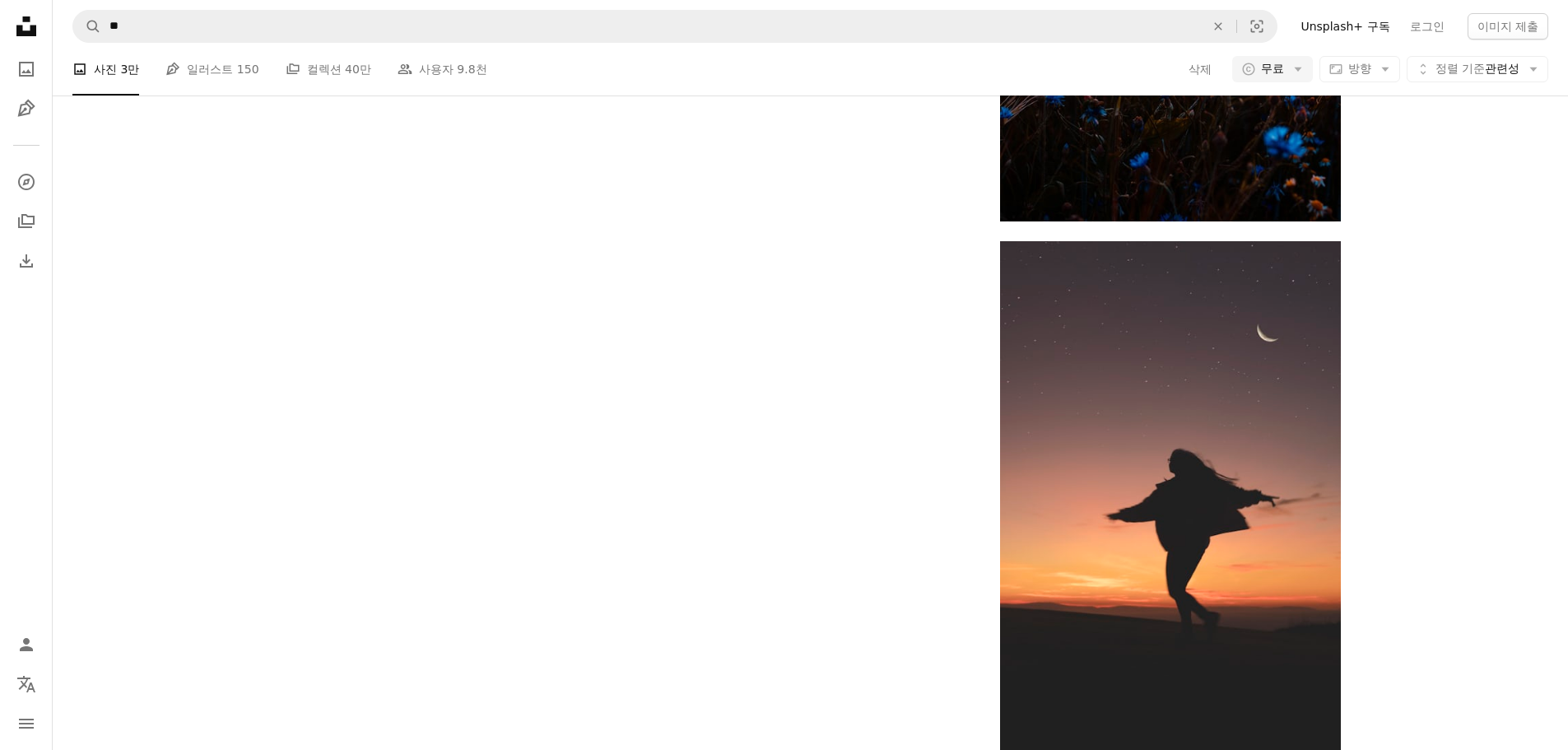
scroll to position [0, 0]
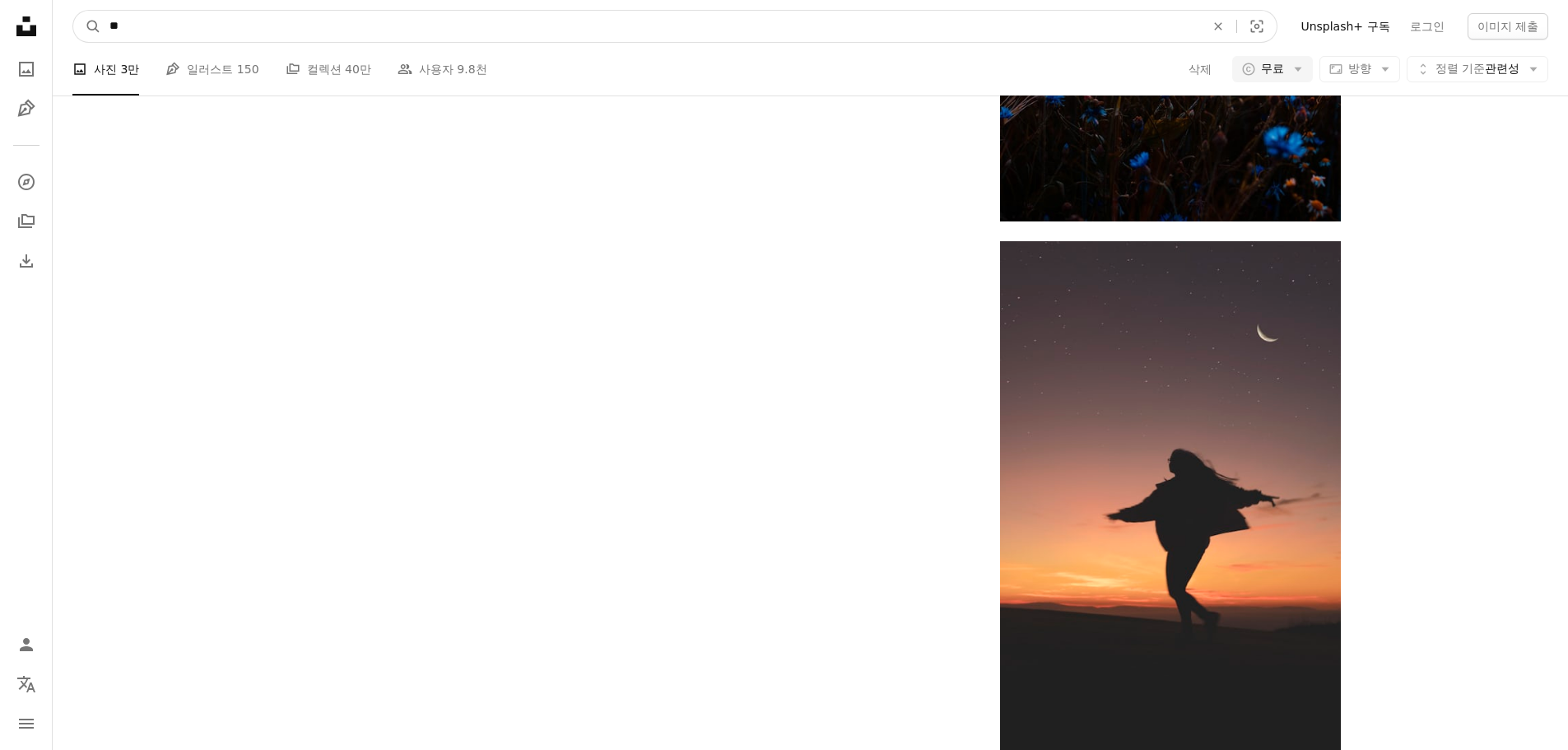
drag, startPoint x: 150, startPoint y: 22, endPoint x: -14, endPoint y: 21, distance: 164.0
type input "**"
click button "A magnifying glass" at bounding box center [87, 26] width 28 height 31
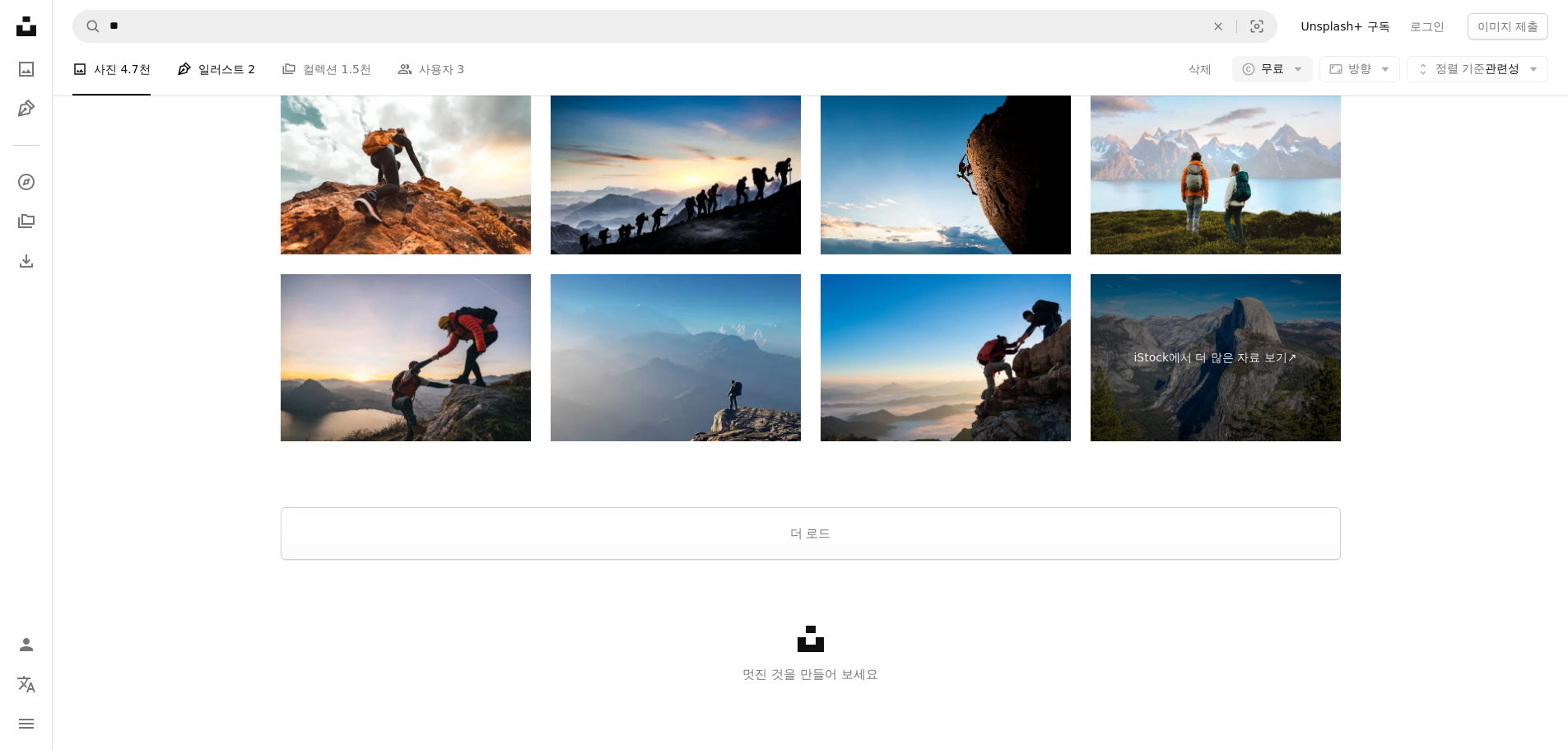
click at [224, 95] on link "Pen Tool 일러스트 2" at bounding box center [216, 69] width 78 height 52
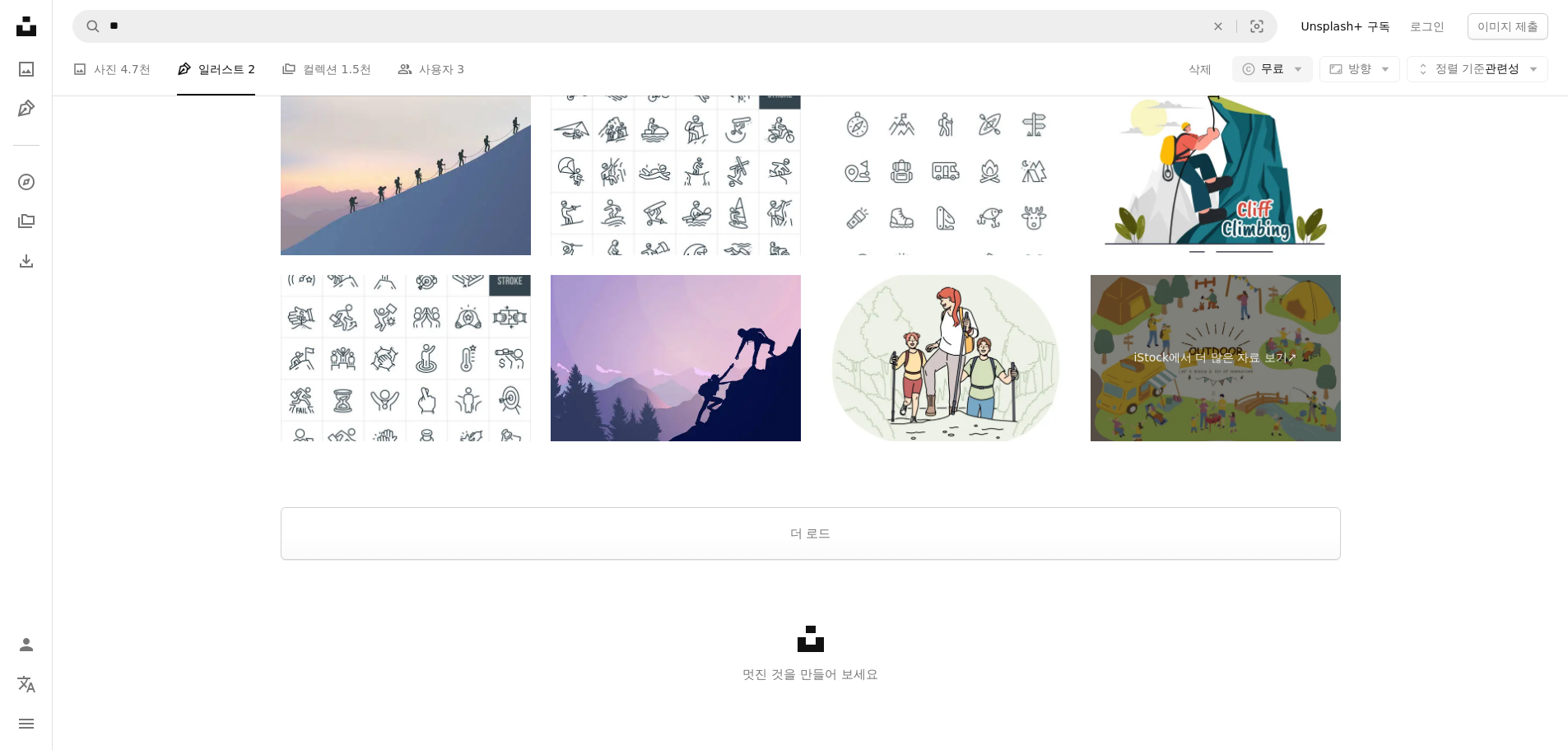
scroll to position [165, 0]
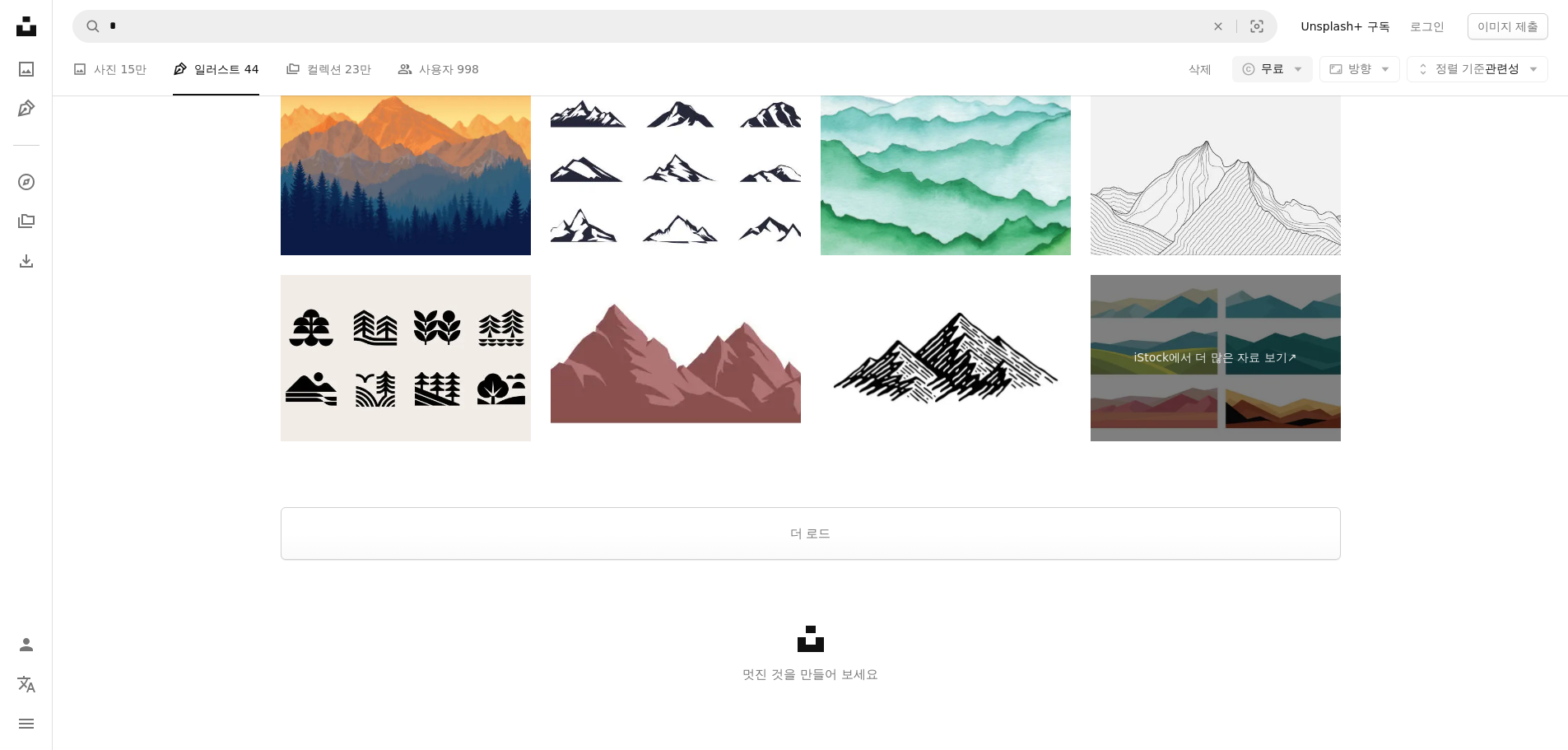
scroll to position [658, 0]
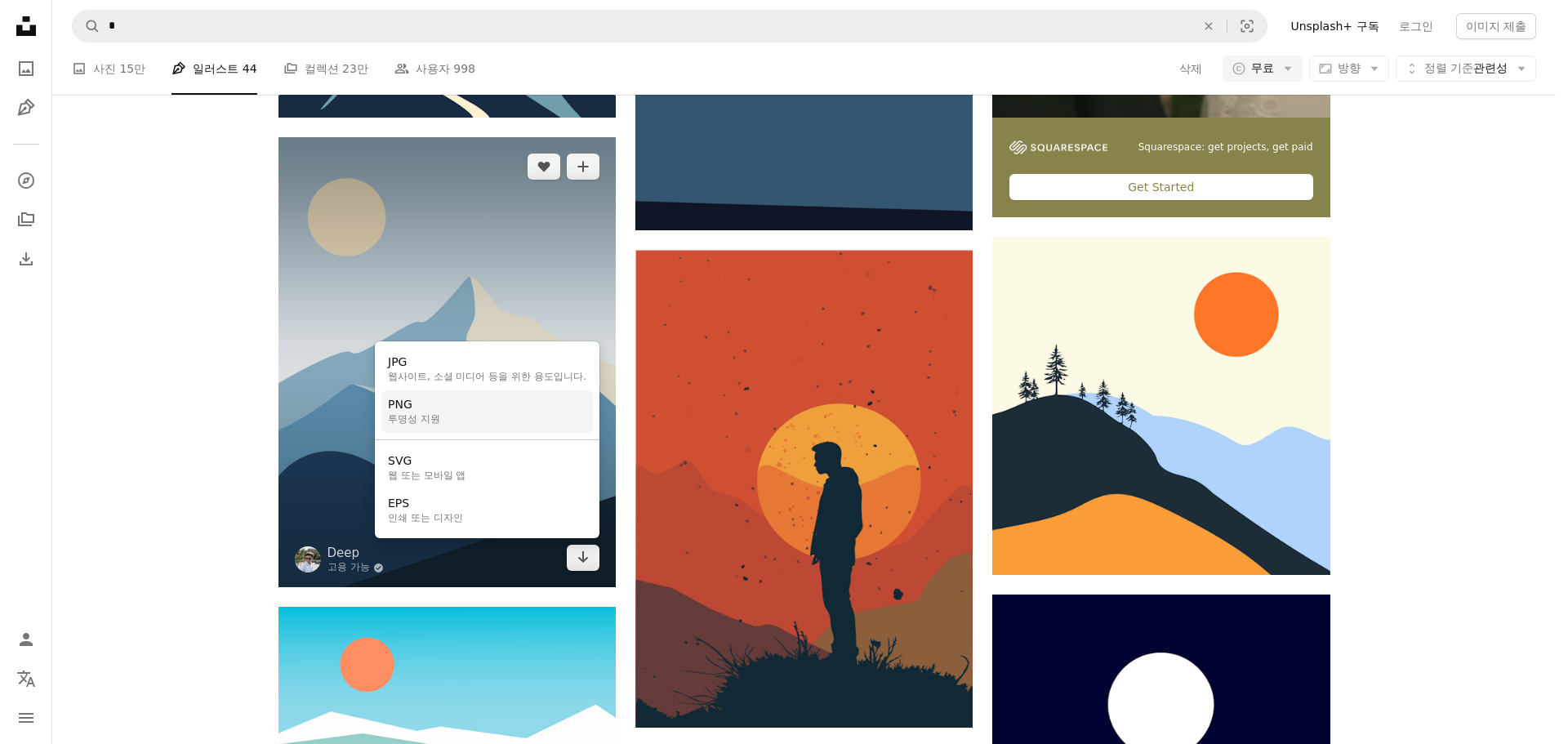
click at [512, 413] on link "PNG 투명성 지원" at bounding box center [487, 411] width 211 height 43
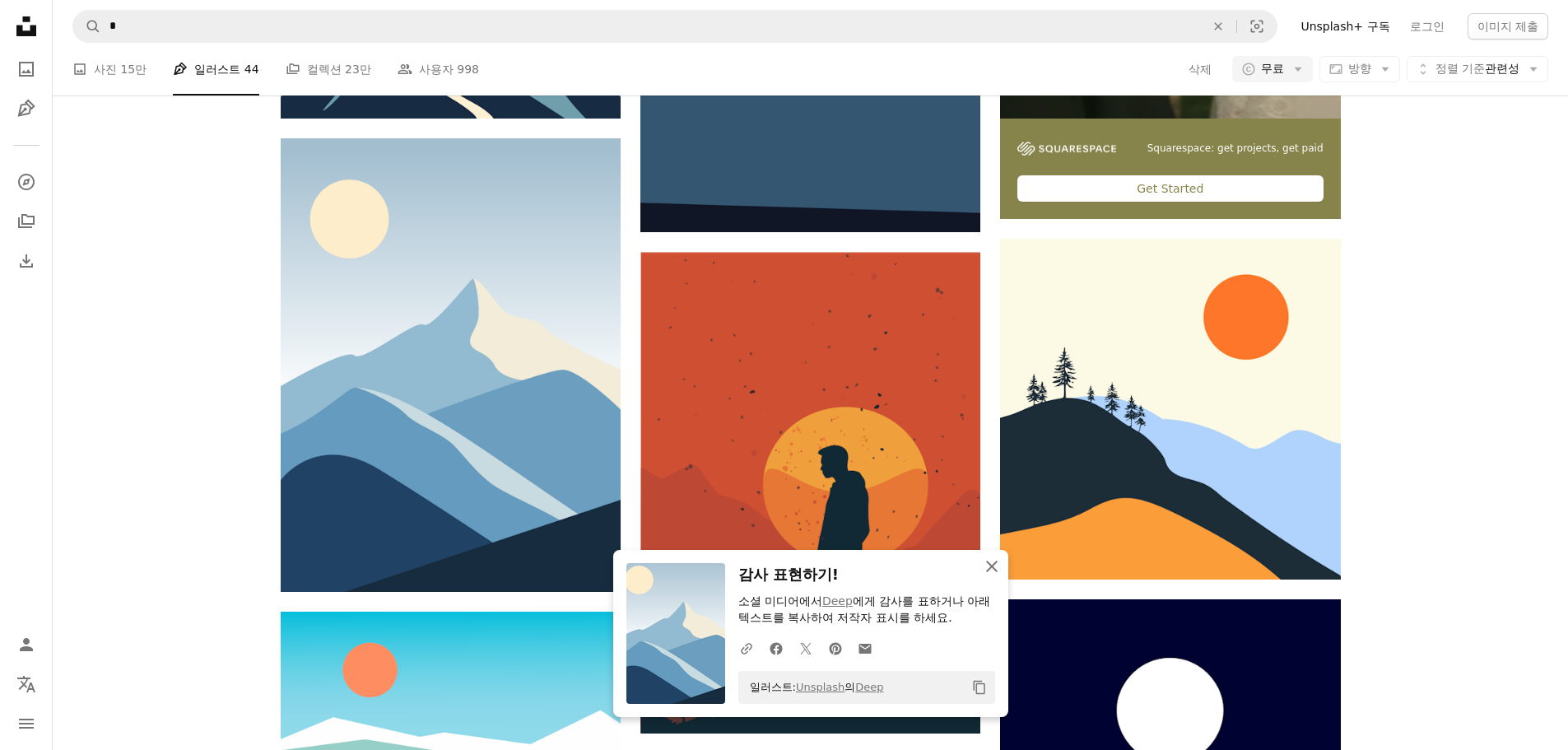
click at [996, 564] on icon "An X shape" at bounding box center [992, 566] width 20 height 20
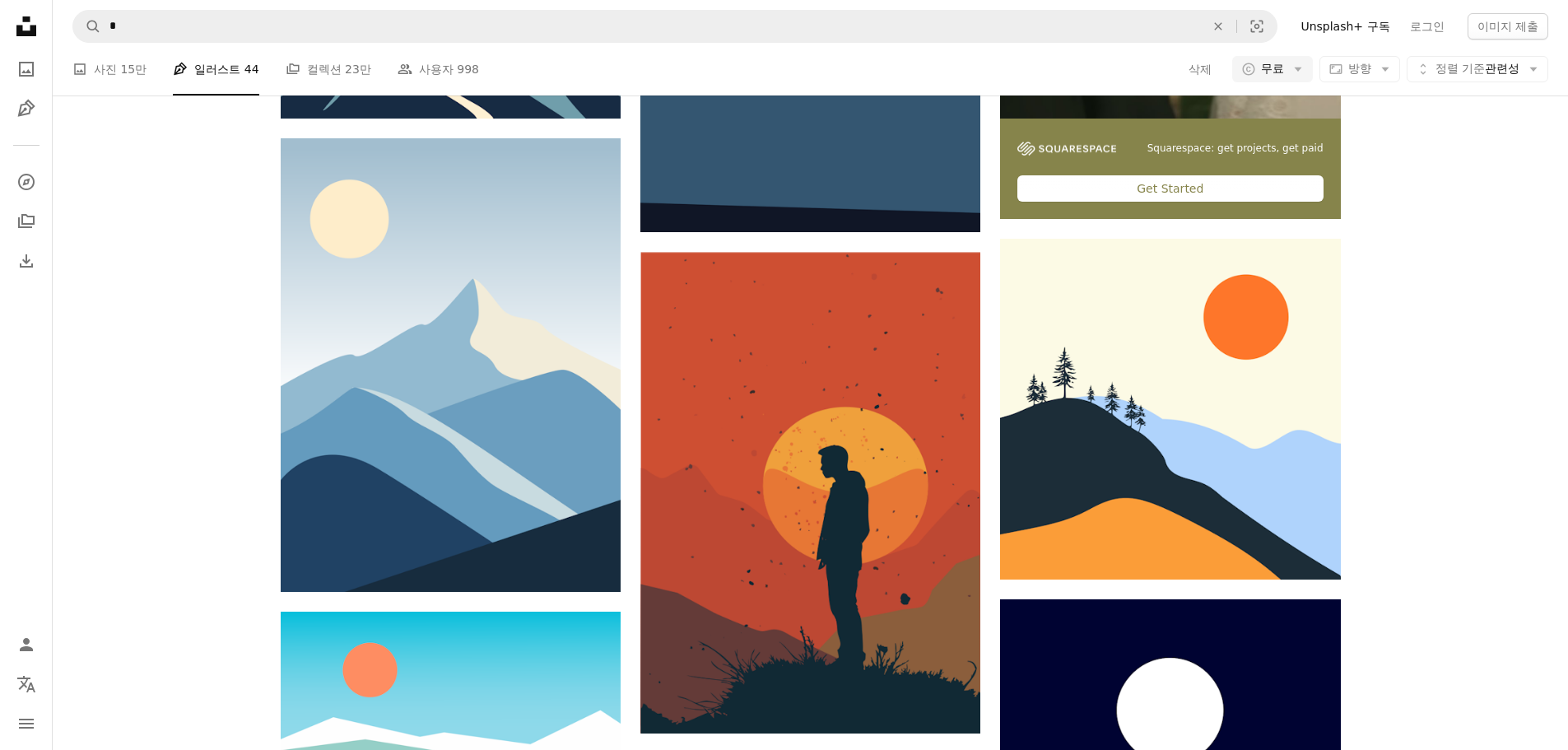
scroll to position [1646, 0]
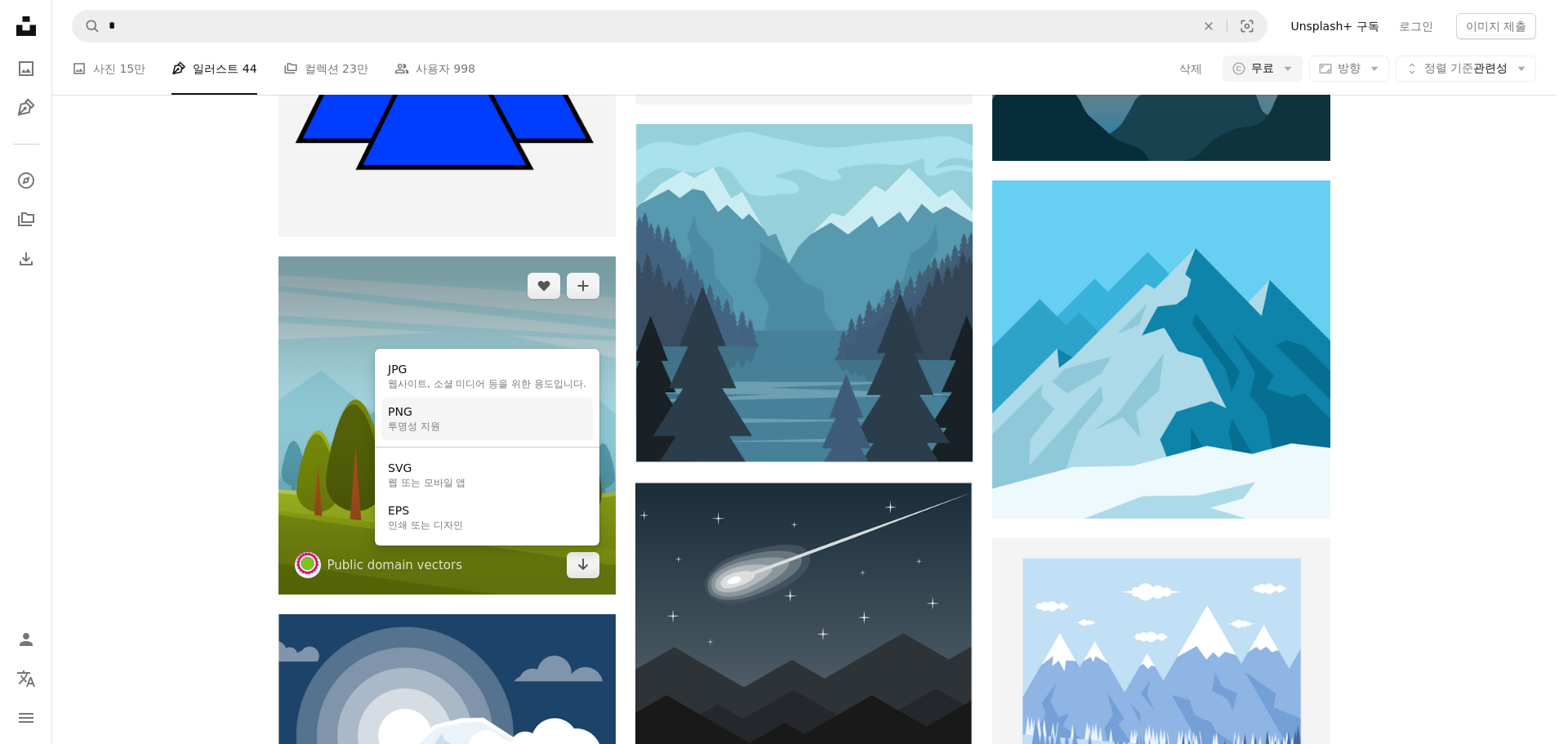
click at [508, 429] on link "PNG 투명성 지원" at bounding box center [487, 418] width 211 height 43
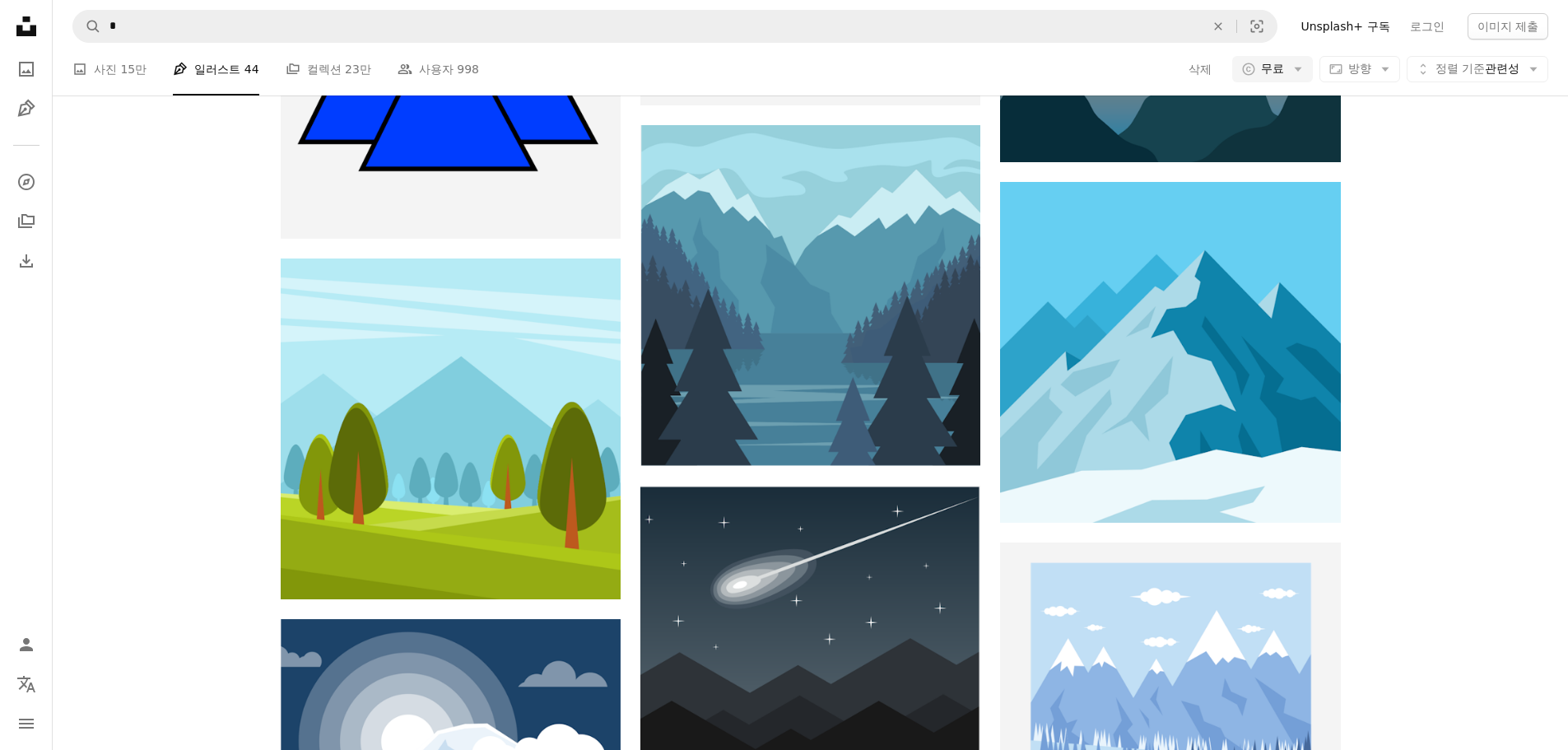
scroll to position [0, 0]
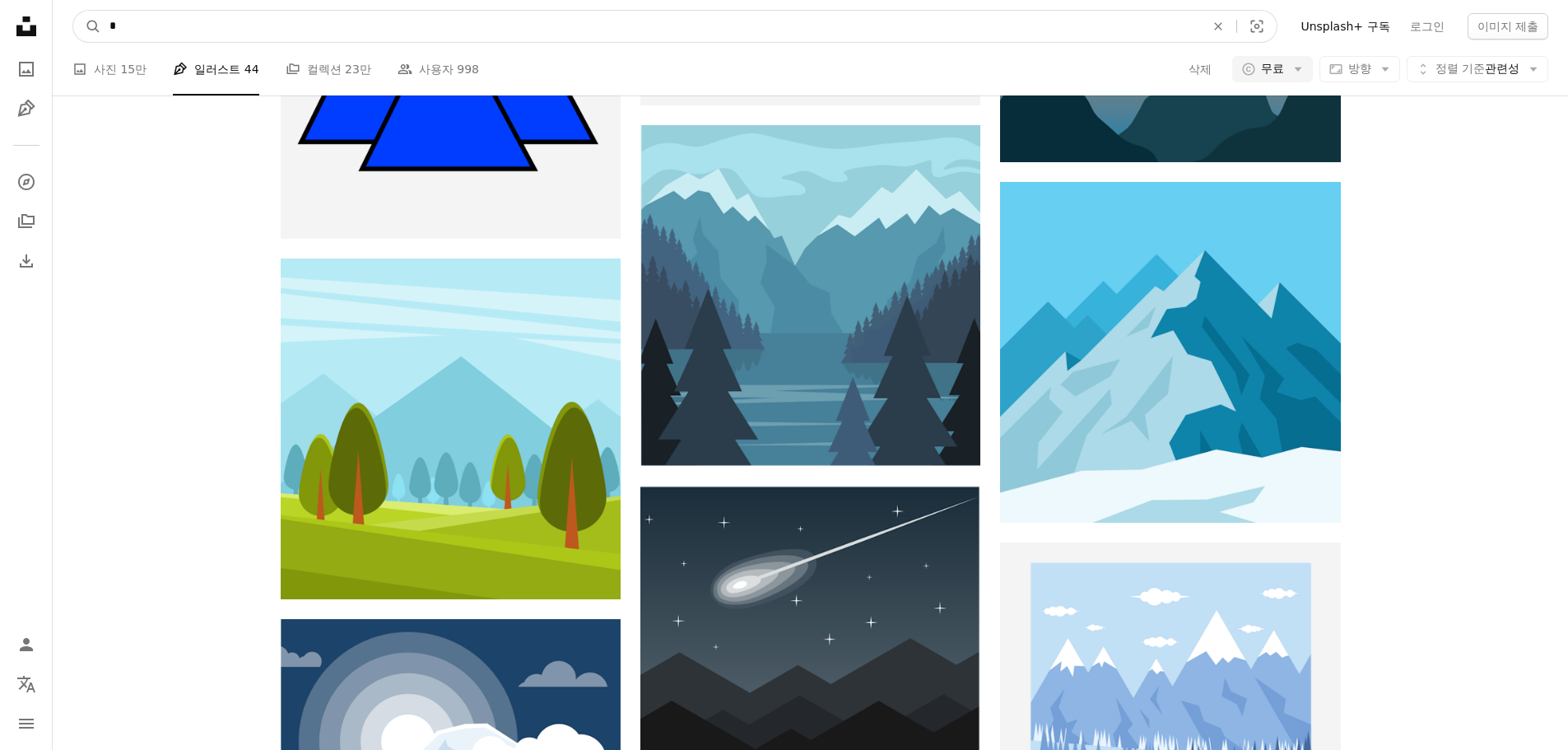
drag, startPoint x: 107, startPoint y: 37, endPoint x: -8, endPoint y: 26, distance: 115.5
click at [0, 26] on html "Unsplash logo Unsplash 홈 A photo Pen Tool A compass A stack of folders Download…" at bounding box center [784, 369] width 1568 height 4031
type input "**"
click button "A magnifying glass" at bounding box center [87, 26] width 28 height 31
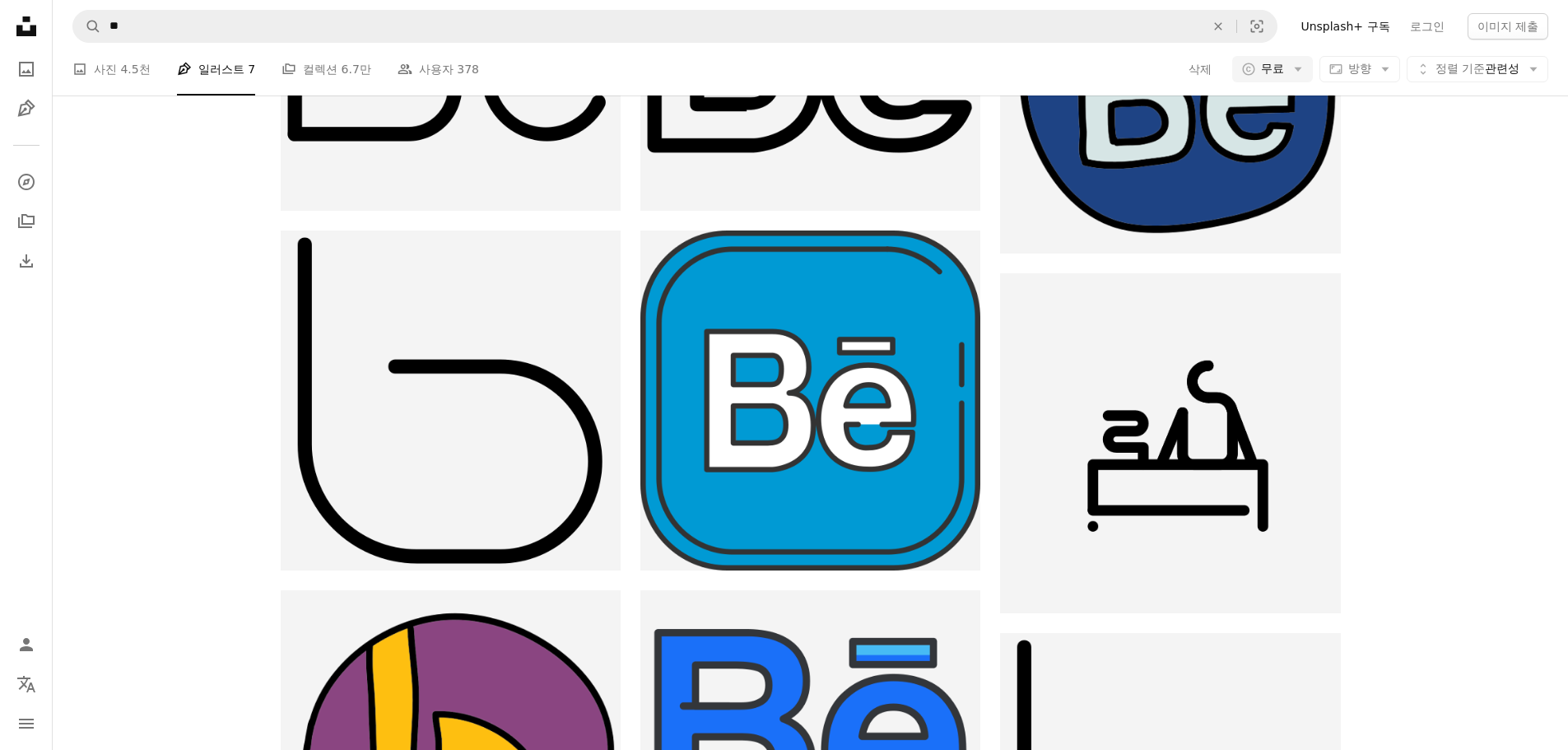
scroll to position [82, 0]
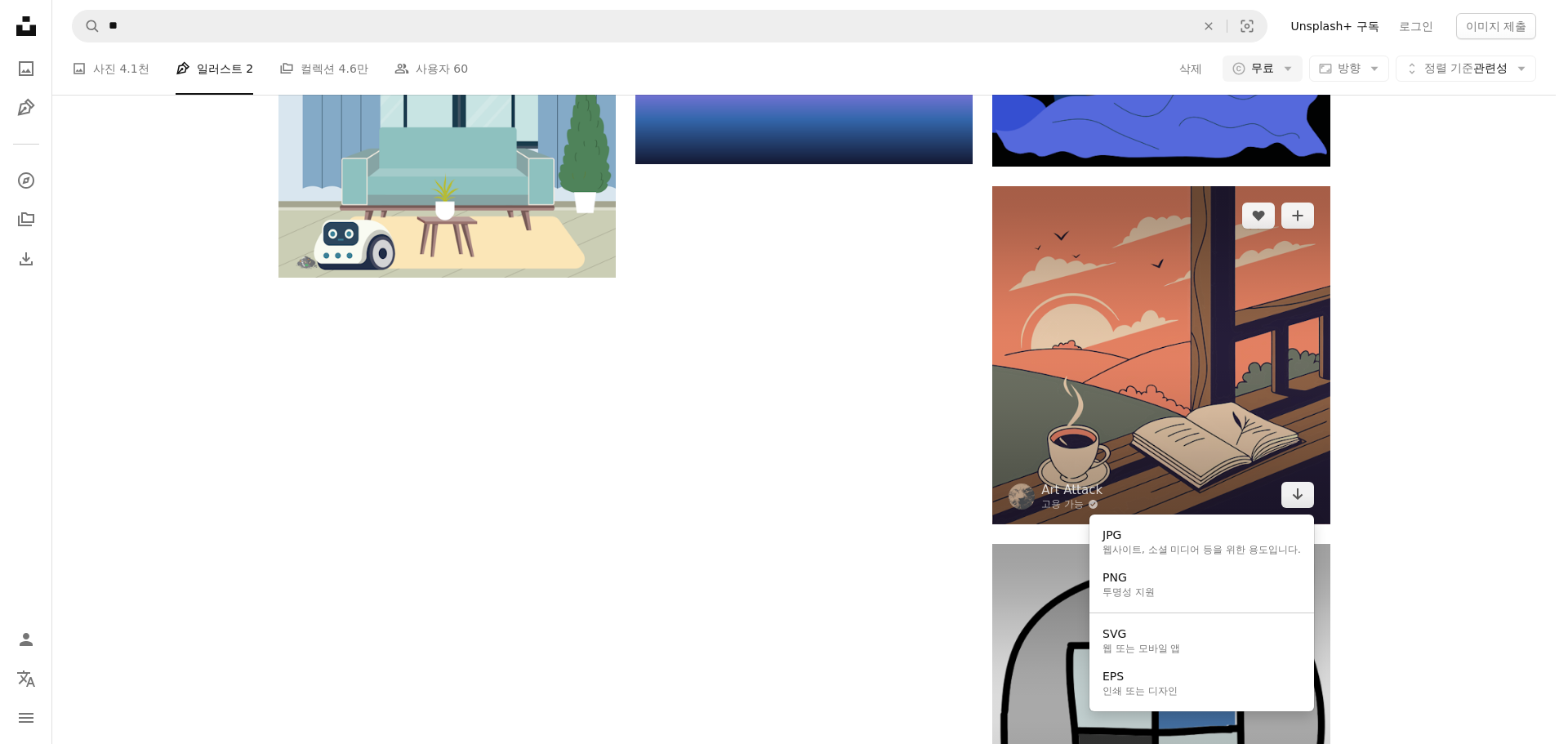
click at [1206, 588] on link "PNG 투명성 지원" at bounding box center [1202, 584] width 211 height 43
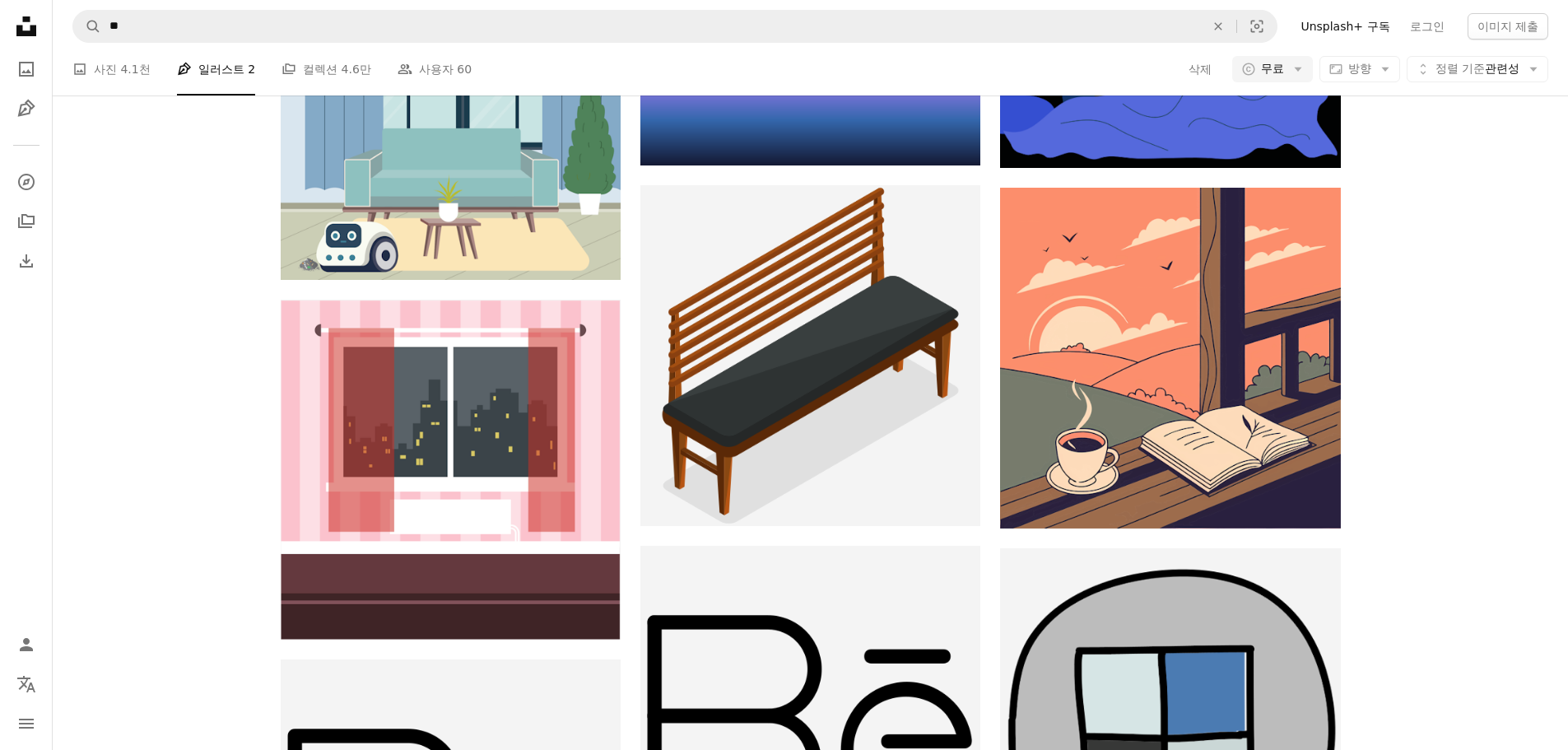
scroll to position [4540, 0]
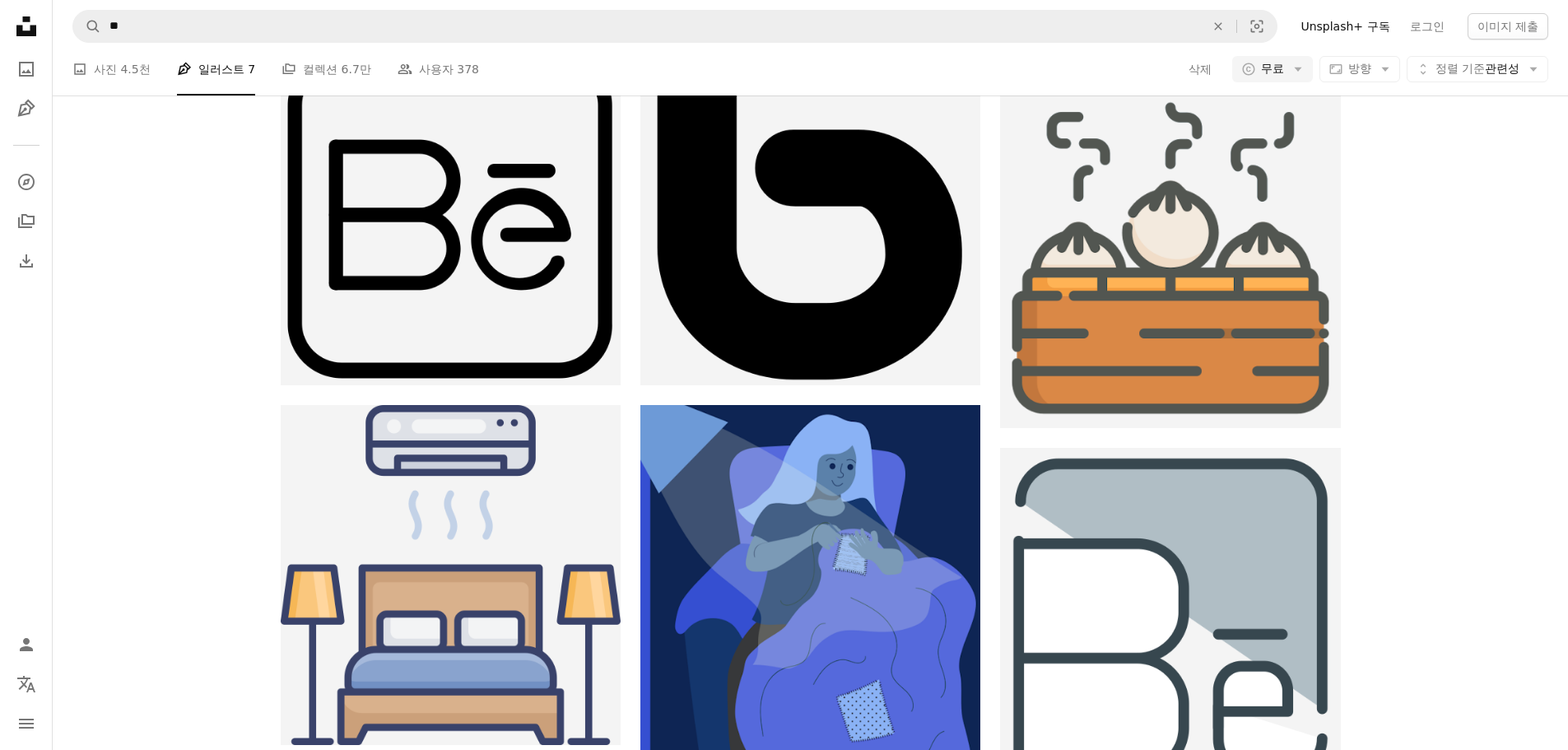
scroll to position [20414, 0]
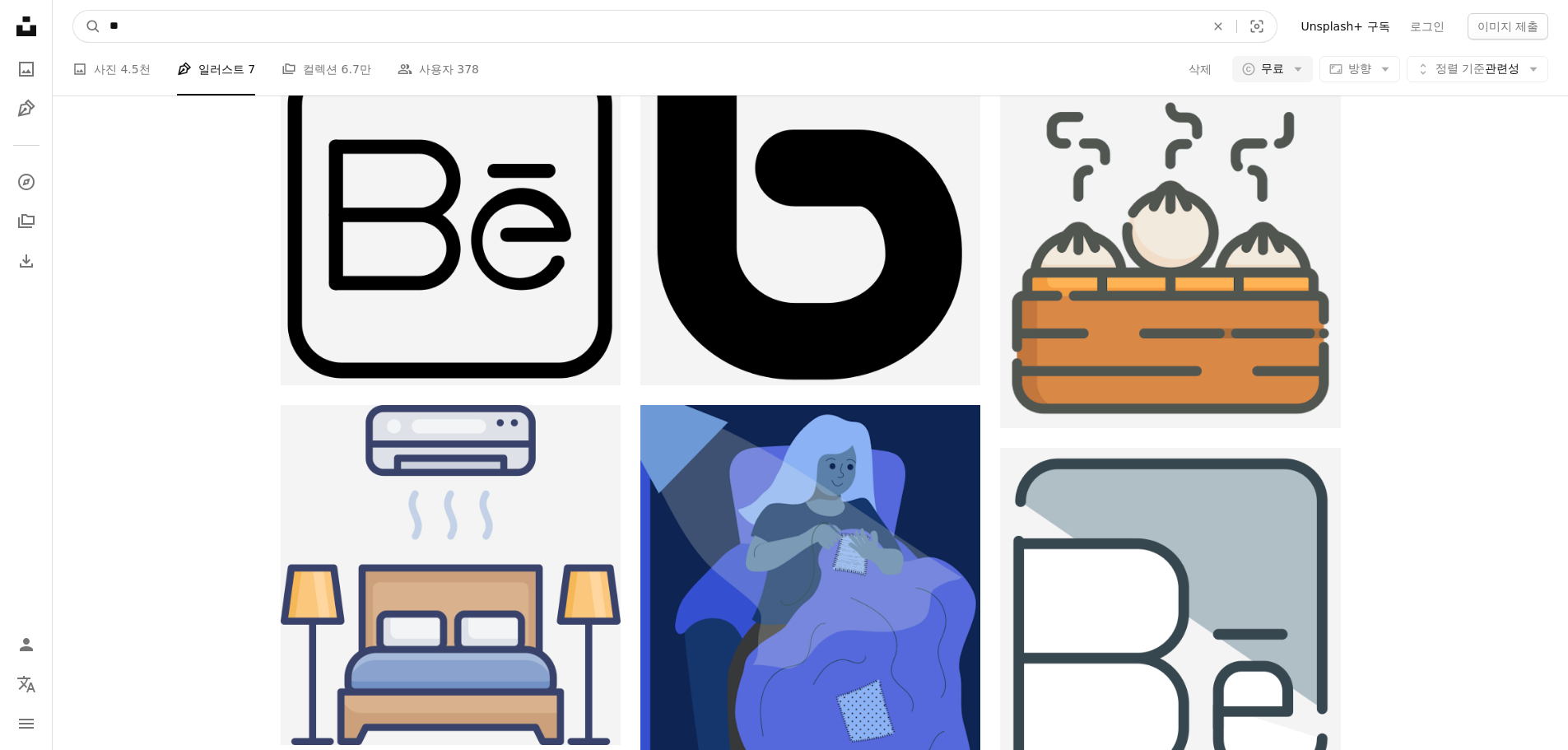
type input "*******"
click button "A magnifying glass" at bounding box center [87, 26] width 28 height 31
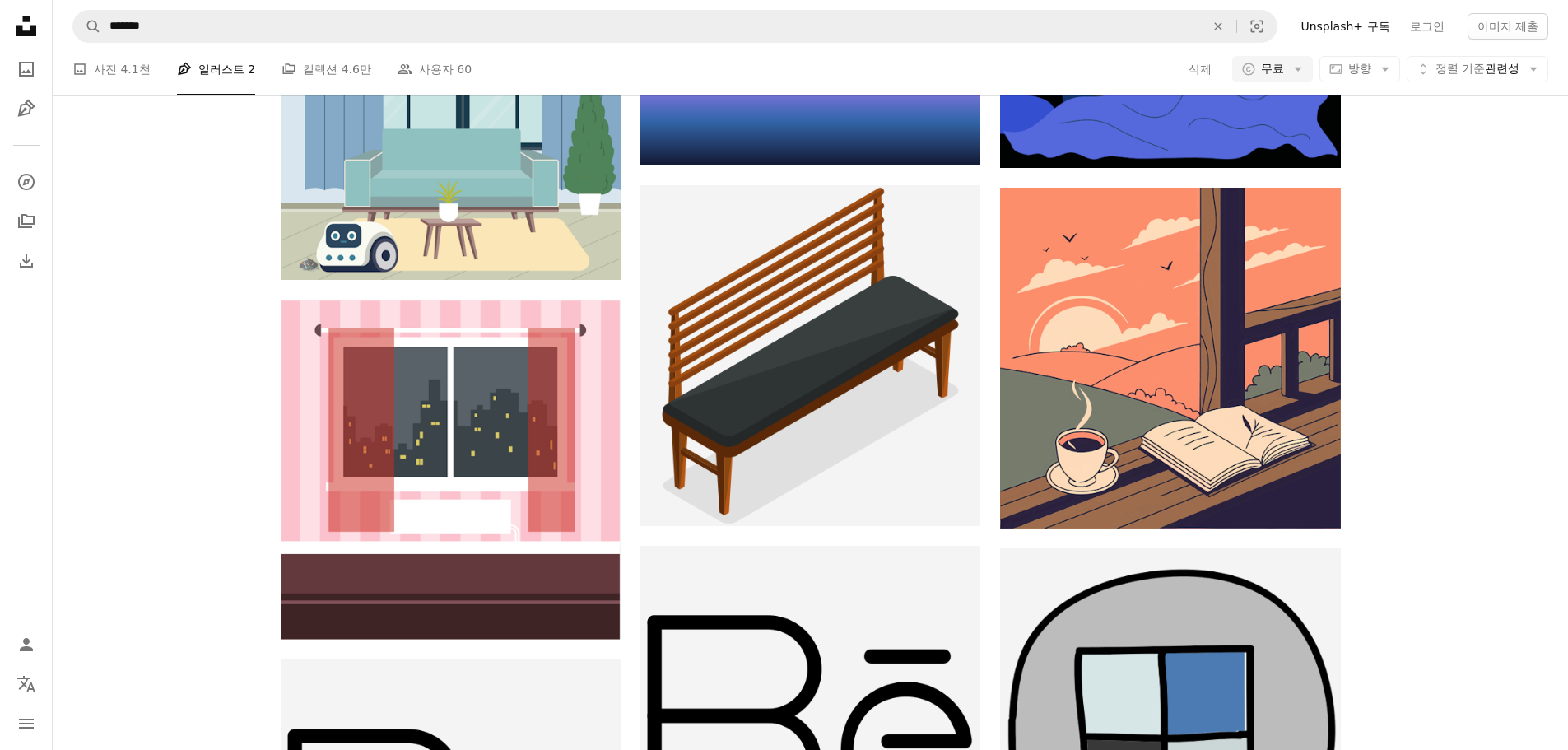
scroll to position [4445, 0]
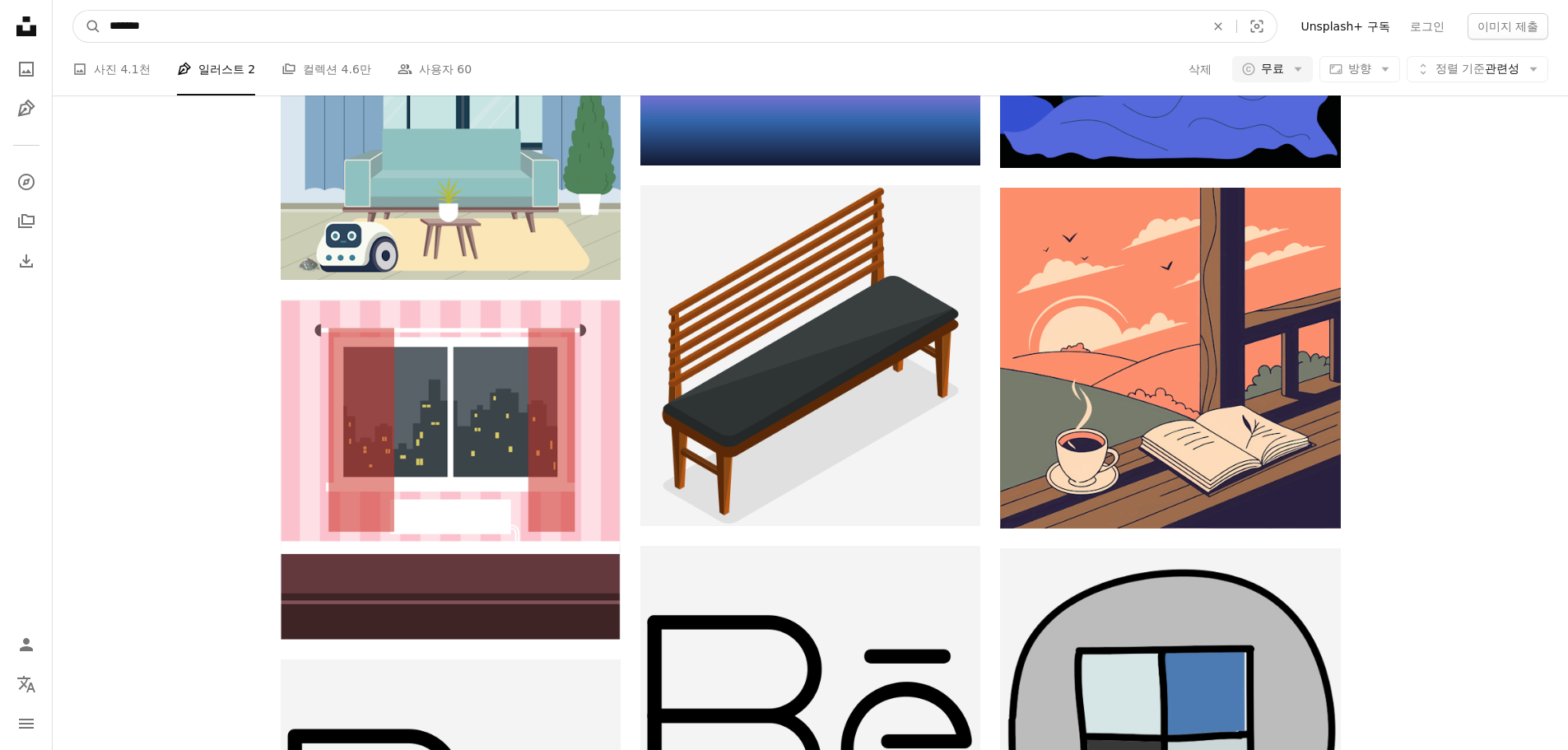
drag, startPoint x: 207, startPoint y: 22, endPoint x: -7, endPoint y: 14, distance: 214.1
type input "*"
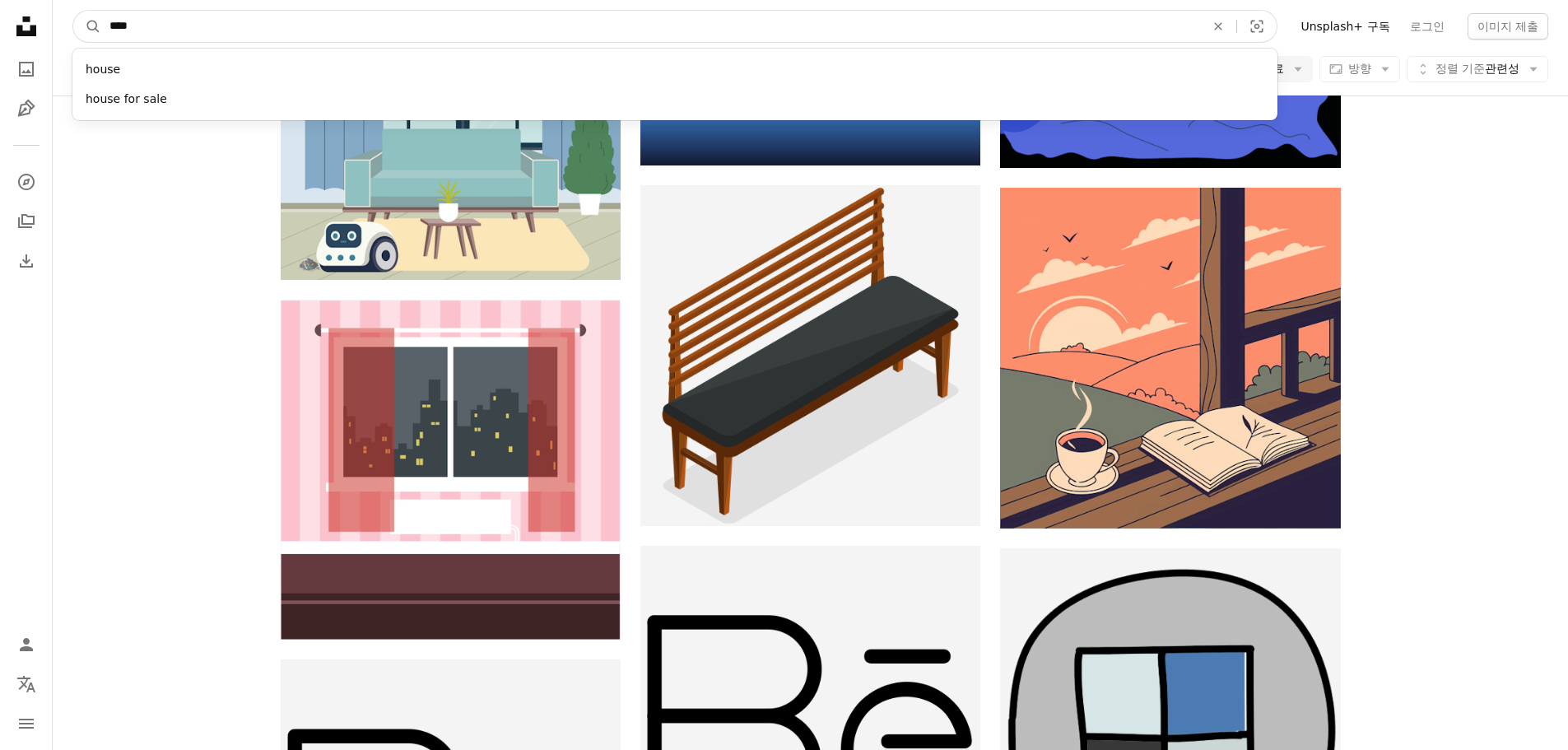
type input "*****"
click button "A magnifying glass" at bounding box center [87, 26] width 28 height 31
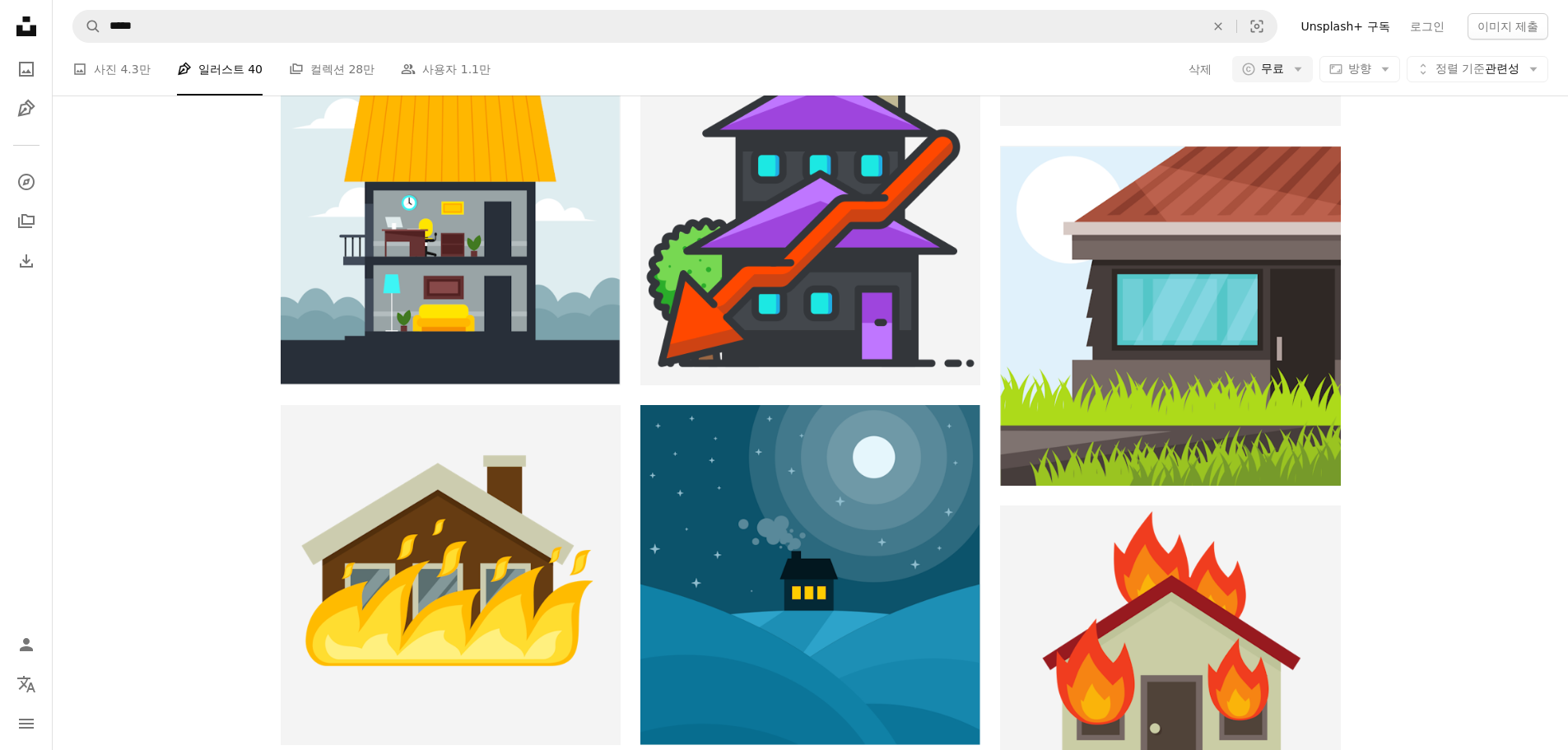
scroll to position [1070, 0]
